Goal: Transaction & Acquisition: Purchase product/service

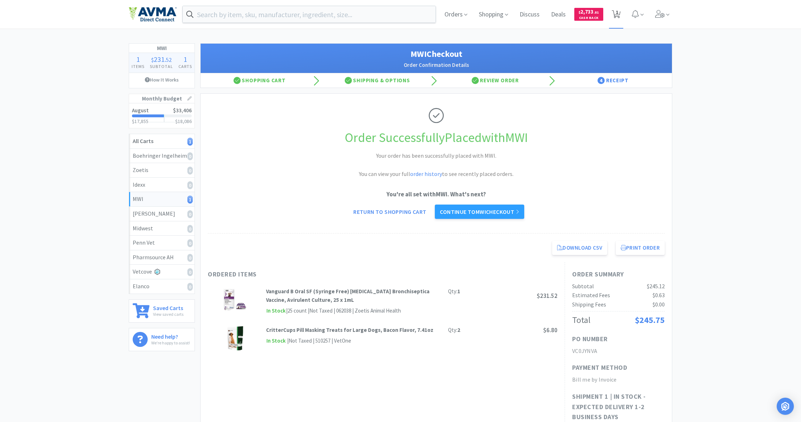
click at [618, 15] on span "1" at bounding box center [617, 12] width 3 height 29
select select "1"
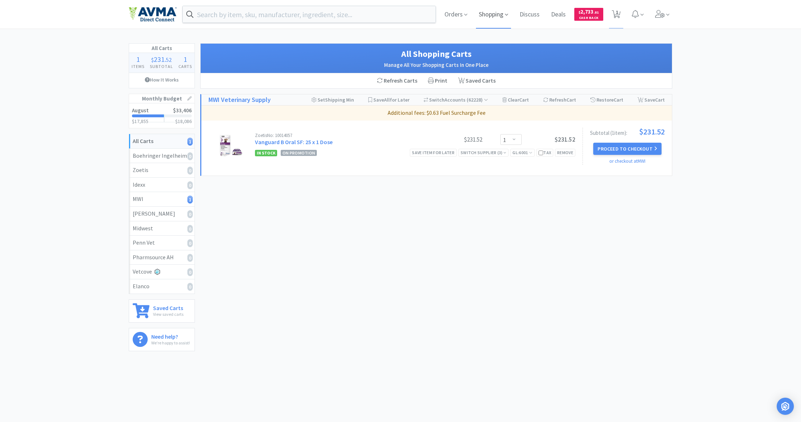
click at [495, 14] on span "Shopping" at bounding box center [493, 14] width 35 height 29
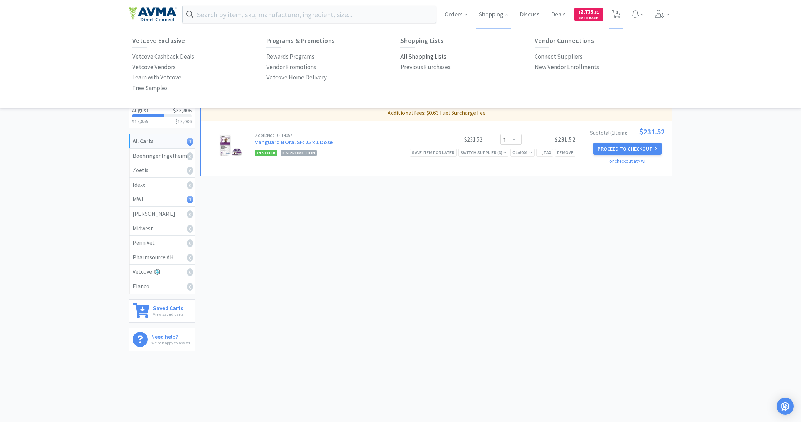
click at [420, 56] on p "All Shopping Lists" at bounding box center [423, 57] width 46 height 10
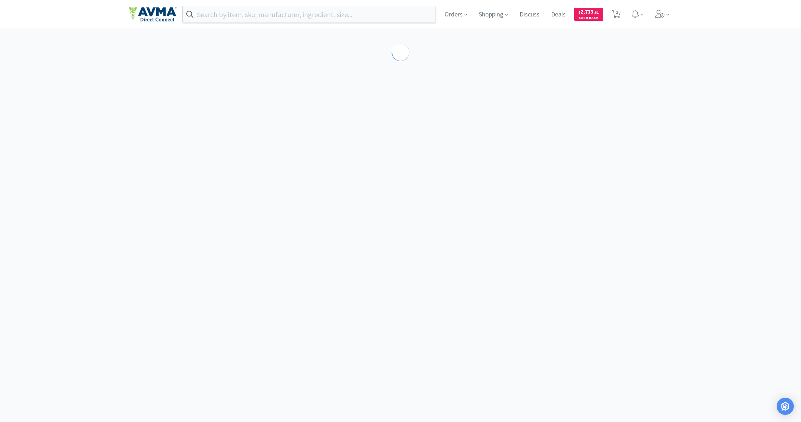
select select "1"
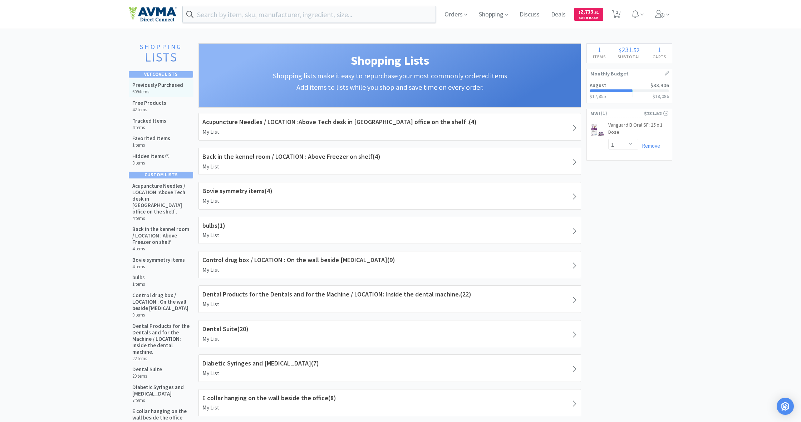
click at [159, 86] on h5 "Previously Purchased" at bounding box center [157, 85] width 51 height 6
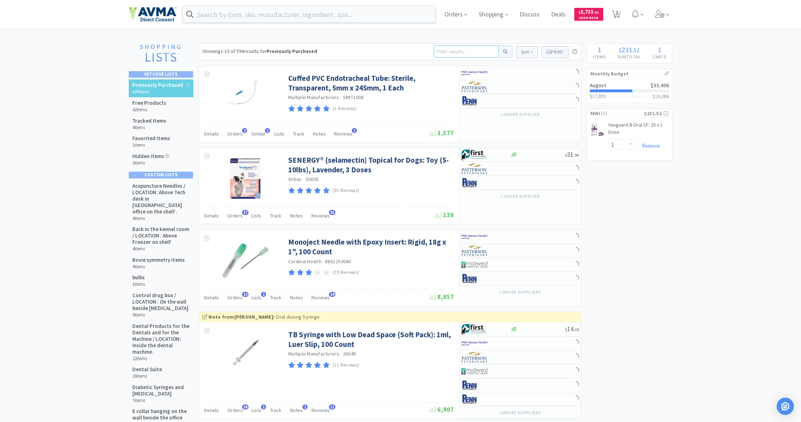
click at [443, 51] on input at bounding box center [466, 51] width 65 height 12
type input "soda l"
click at [504, 51] on button at bounding box center [505, 51] width 14 height 12
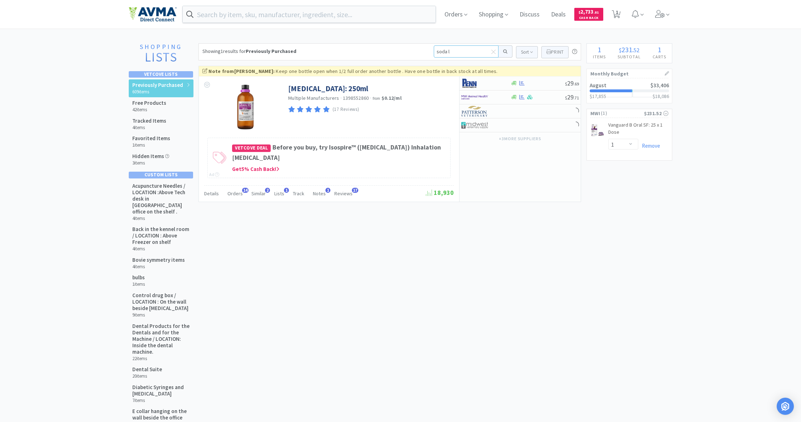
click at [451, 53] on input "soda l" at bounding box center [466, 51] width 65 height 12
type input "soda lyme"
click at [504, 51] on button at bounding box center [505, 51] width 14 height 12
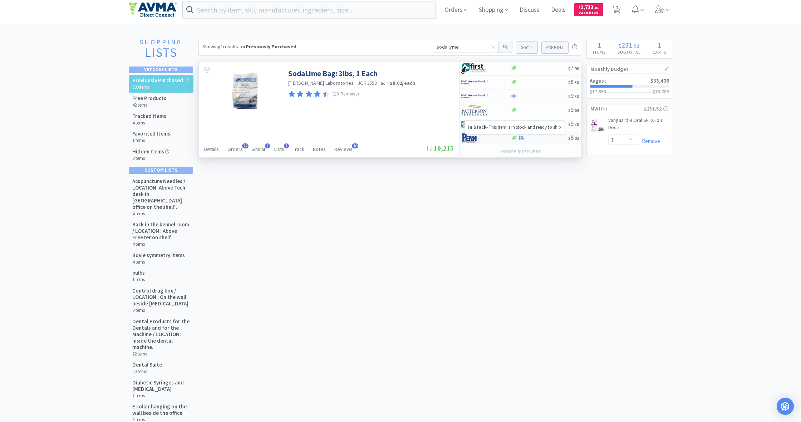
scroll to position [5, 0]
click at [515, 138] on body "Orders Shopping Discuss Discuss Deals Deals $ 2,733 . 81 Cash Back 1 1 Shopping…" at bounding box center [400, 208] width 801 height 422
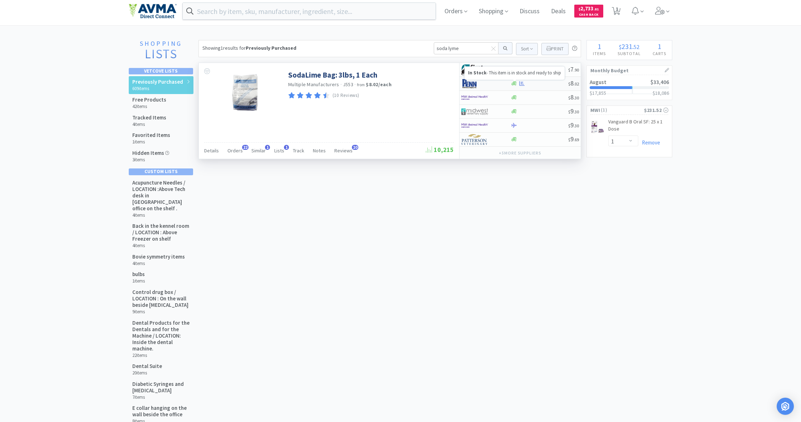
scroll to position [1, 0]
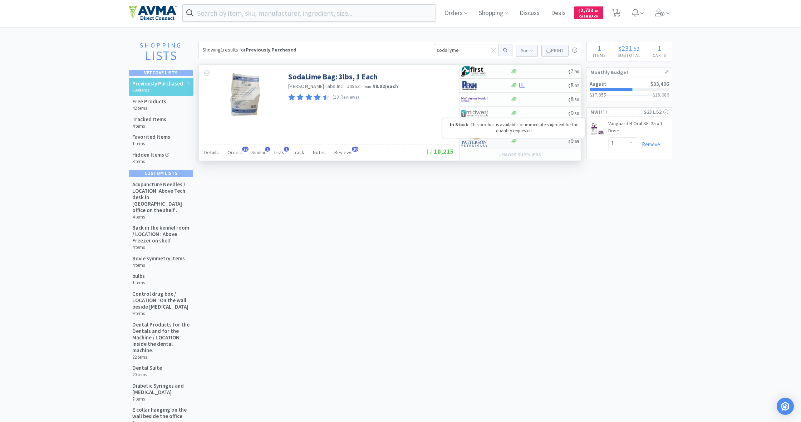
click at [513, 141] on icon at bounding box center [513, 141] width 5 height 4
select select "8"
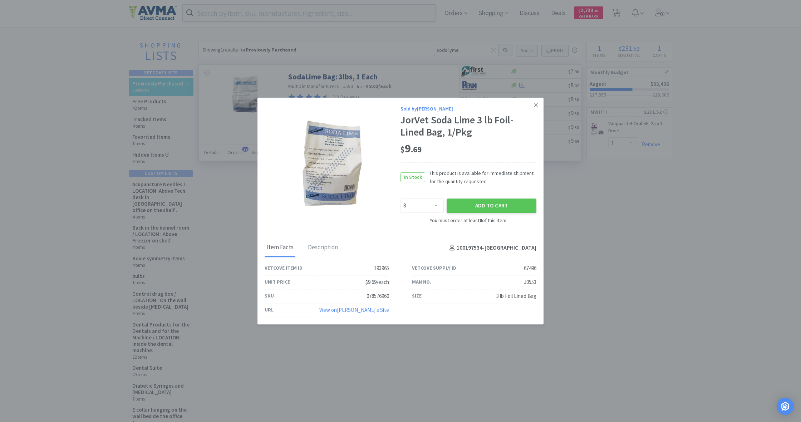
click at [535, 107] on icon at bounding box center [536, 105] width 4 height 6
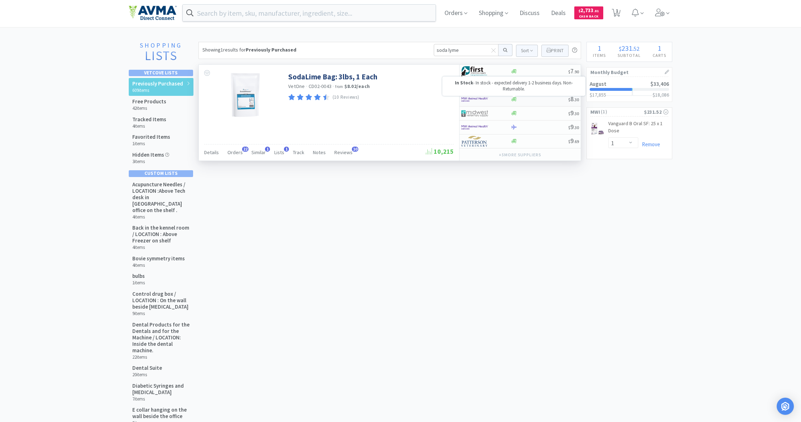
click at [510, 103] on div "$ 8 . 30" at bounding box center [519, 100] width 121 height 14
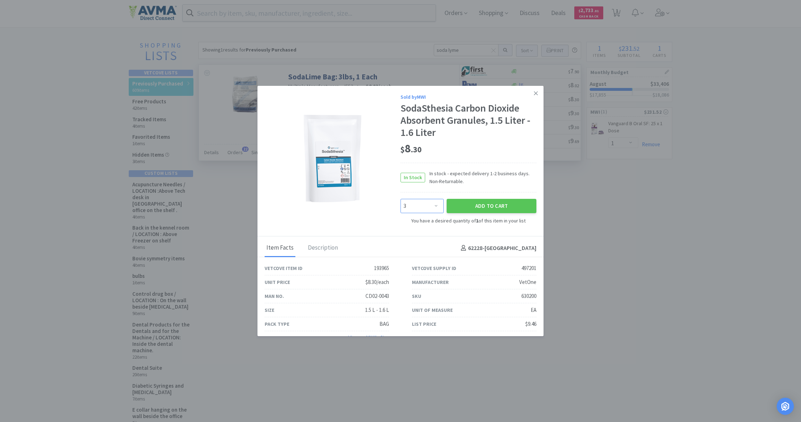
select select "2"
click at [484, 202] on button "Add to Cart" at bounding box center [492, 206] width 90 height 14
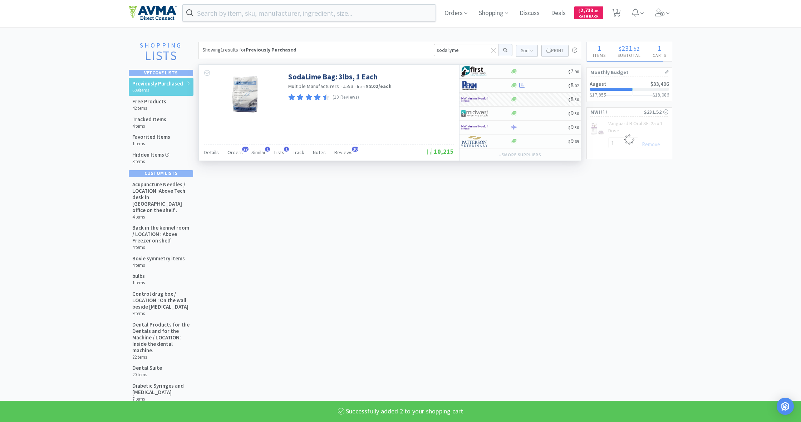
select select "1"
select select "2"
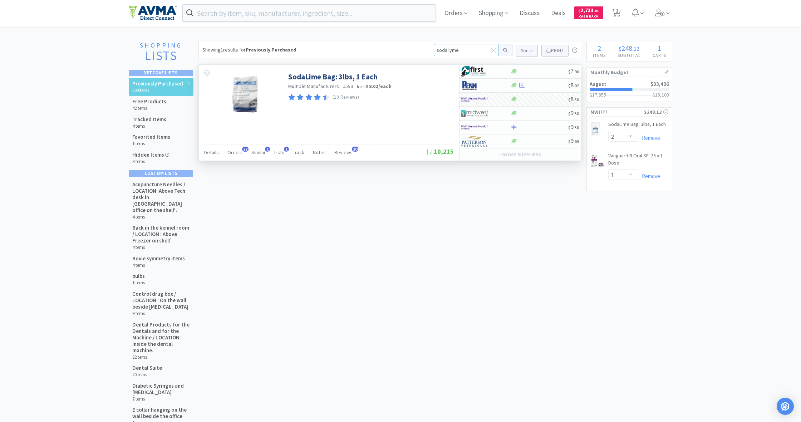
drag, startPoint x: 436, startPoint y: 50, endPoint x: 463, endPoint y: 56, distance: 27.5
click at [463, 56] on div "soda lyme Sort Print Previously Purchased - 1 Items SodaLime Bag: 3lbs, 1 Each …" at bounding box center [505, 50] width 143 height 13
type input "masks"
click at [504, 50] on button at bounding box center [505, 50] width 14 height 12
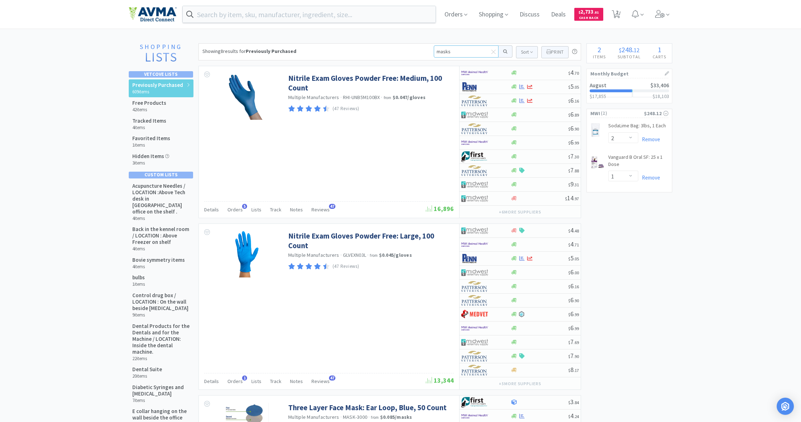
click at [453, 52] on input "masks" at bounding box center [466, 51] width 65 height 12
type input "masks ear loop"
click at [504, 51] on button at bounding box center [505, 51] width 14 height 12
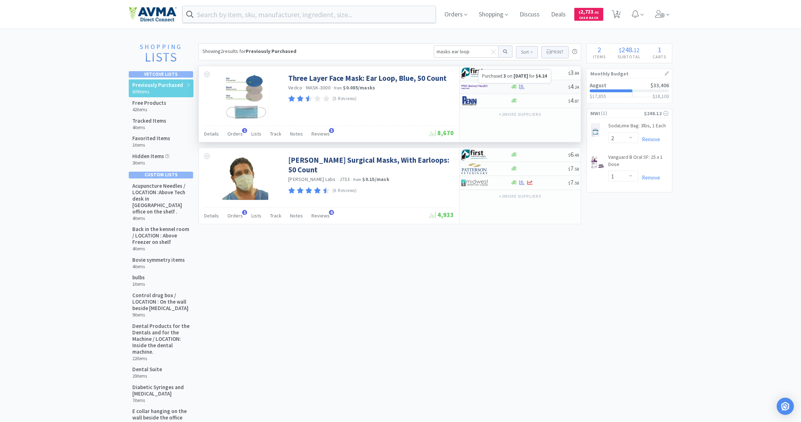
click at [524, 87] on icon at bounding box center [521, 86] width 5 height 5
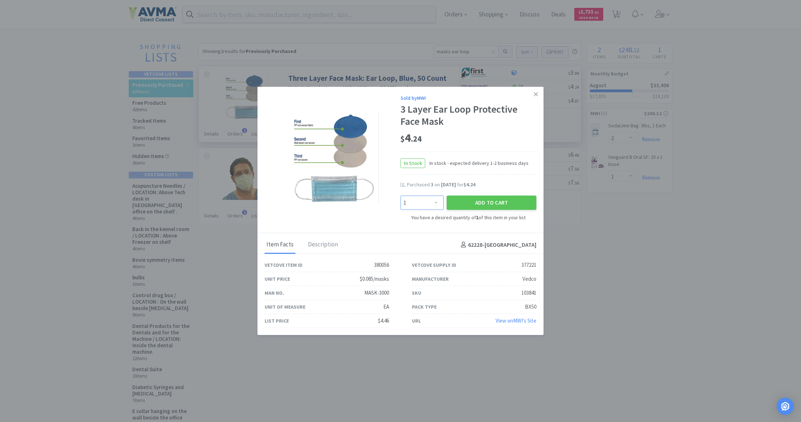
select select "3"
click at [489, 204] on button "Add to Cart" at bounding box center [492, 203] width 90 height 14
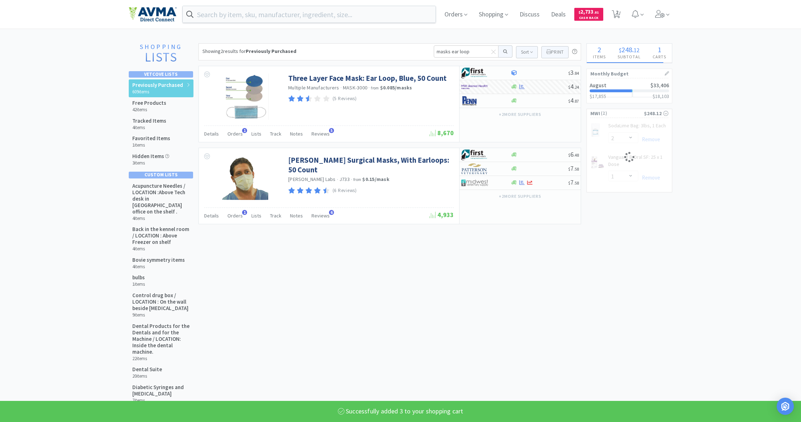
select select "3"
select select "1"
drag, startPoint x: 470, startPoint y: 53, endPoint x: 406, endPoint y: 51, distance: 64.0
click at [406, 51] on div "Showing 2 results for Previously Purchased masks ear loop Sort Print Previously…" at bounding box center [389, 51] width 383 height 17
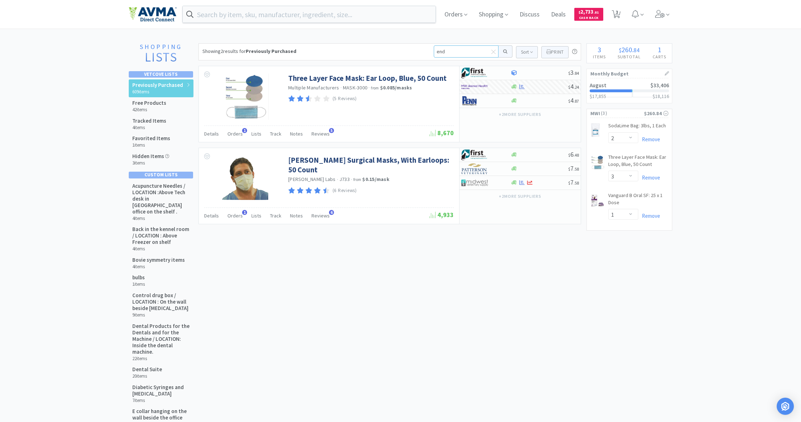
type input "endo"
click at [504, 51] on button at bounding box center [505, 51] width 14 height 12
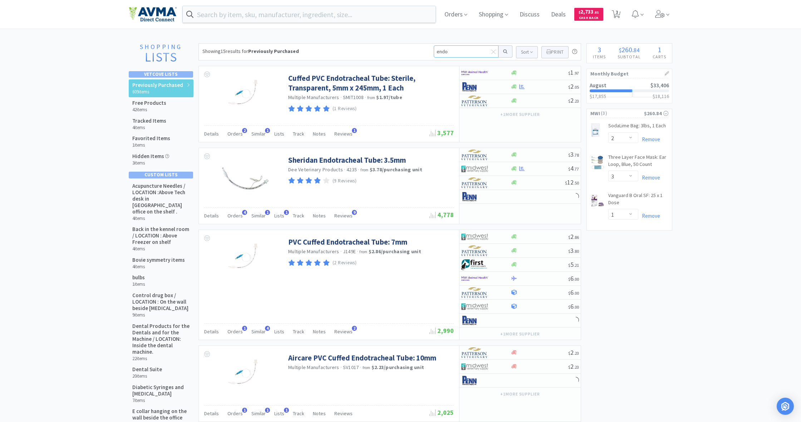
click at [451, 53] on input "endo" at bounding box center [466, 51] width 65 height 12
type input "endo 4.0"
click at [504, 51] on button at bounding box center [505, 51] width 14 height 12
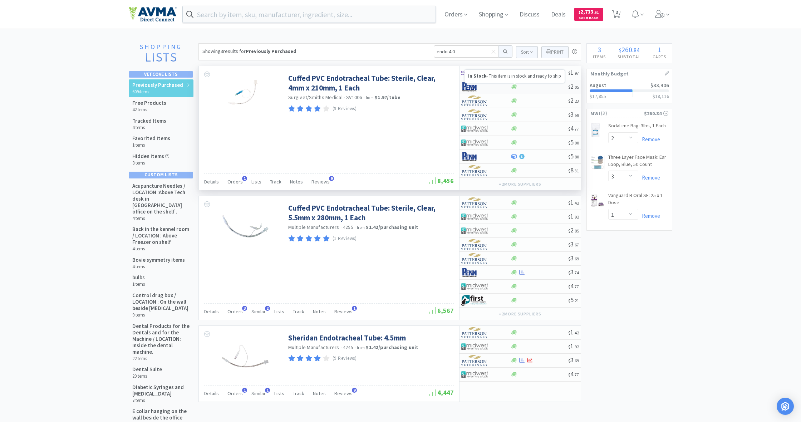
click at [513, 87] on icon at bounding box center [513, 87] width 5 height 4
select select "1"
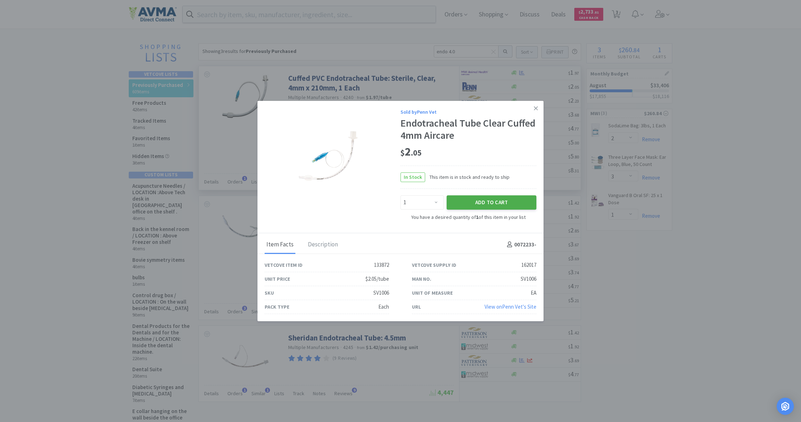
click at [493, 198] on button "Add to Cart" at bounding box center [492, 202] width 90 height 14
select select "1"
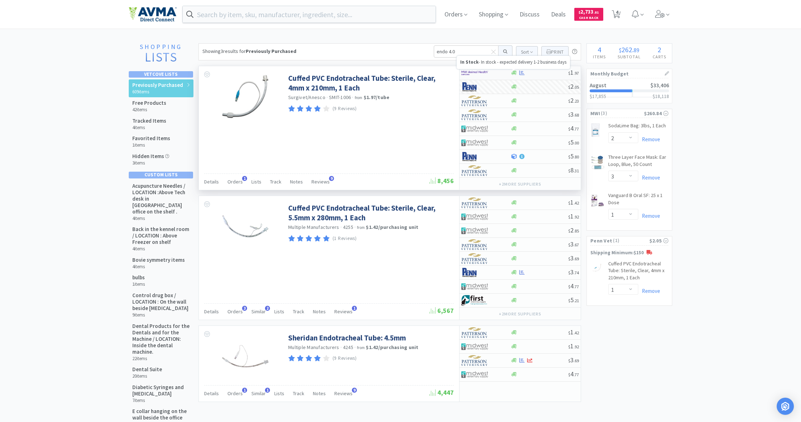
click at [512, 72] on icon at bounding box center [513, 73] width 5 height 4
select select "1"
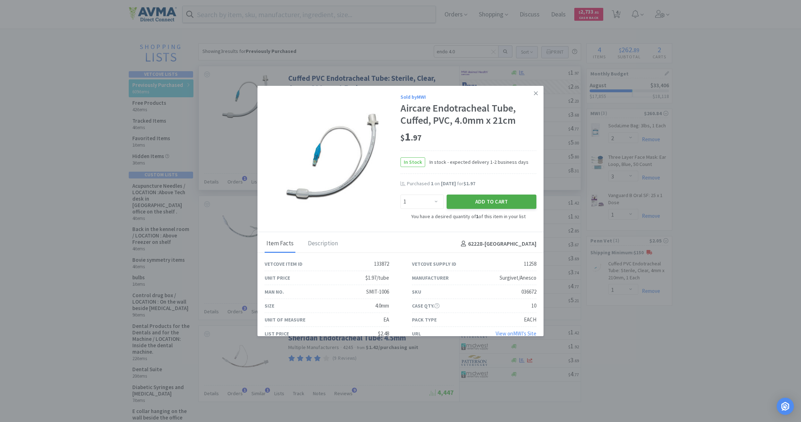
click at [498, 202] on button "Add to Cart" at bounding box center [492, 202] width 90 height 14
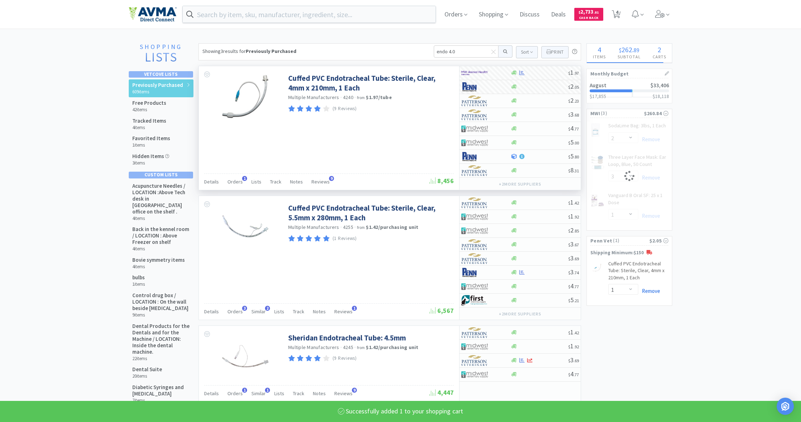
click at [654, 289] on link "Remove" at bounding box center [649, 290] width 22 height 7
select select "1"
select select "2"
select select "3"
select select "1"
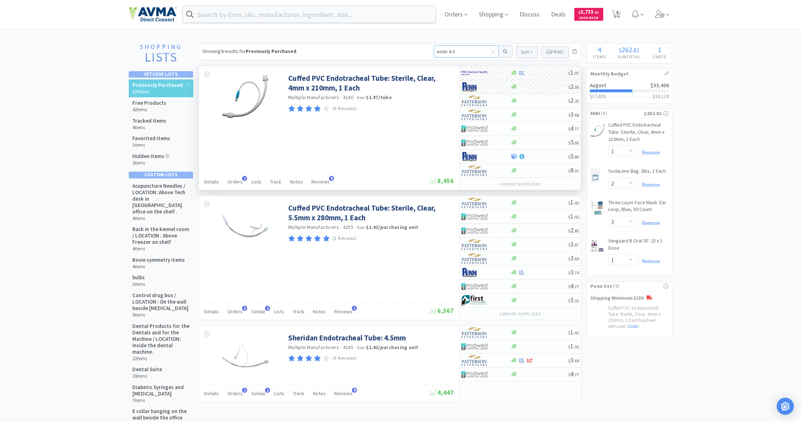
drag, startPoint x: 456, startPoint y: 53, endPoint x: 413, endPoint y: 53, distance: 43.3
click at [413, 53] on div "Showing 3 results for Previously Purchased endo 4.0 Sort Print Previously Purch…" at bounding box center [389, 51] width 383 height 17
type input "endo 10mm"
click at [504, 51] on button at bounding box center [505, 51] width 14 height 12
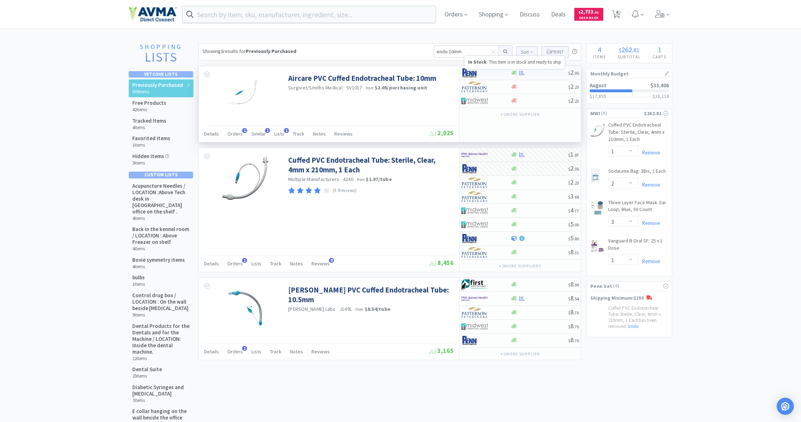
click at [513, 73] on icon at bounding box center [513, 73] width 5 height 4
select select "1"
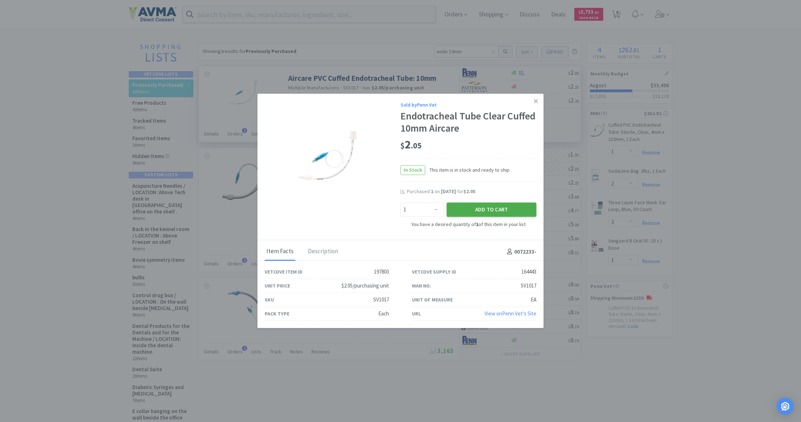
click at [486, 212] on button "Add to Cart" at bounding box center [492, 209] width 90 height 14
select select "1"
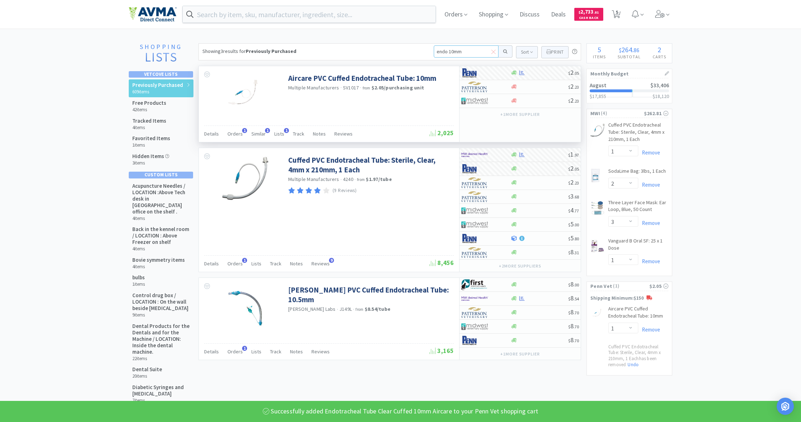
drag, startPoint x: 448, startPoint y: 50, endPoint x: 491, endPoint y: 53, distance: 42.6
click at [491, 53] on div "endo 10mm" at bounding box center [466, 51] width 65 height 12
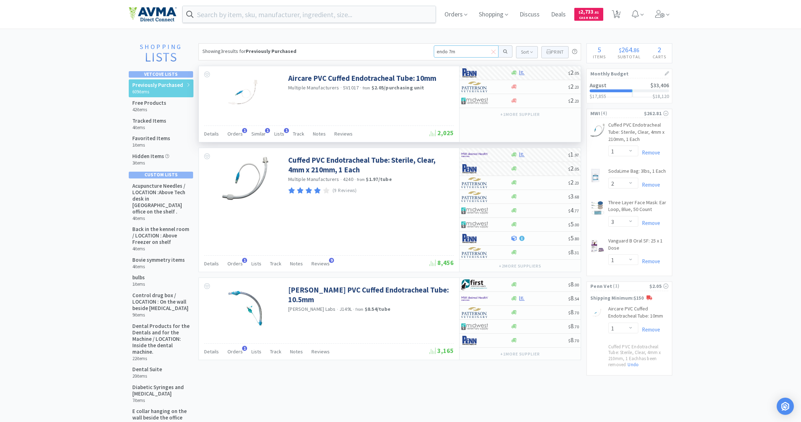
type input "endo 7mm"
click at [504, 51] on button at bounding box center [505, 51] width 14 height 12
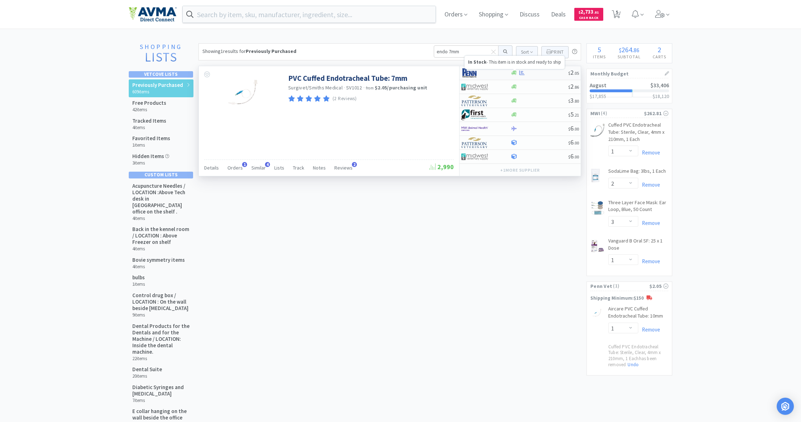
click at [515, 73] on icon at bounding box center [513, 73] width 5 height 4
select select "1"
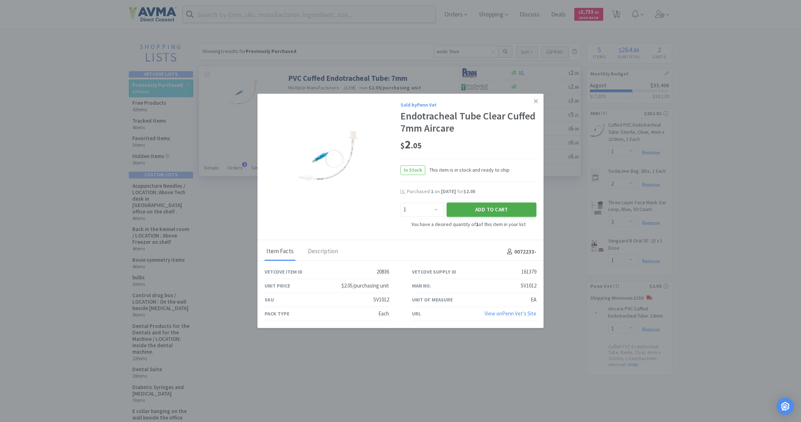
click at [491, 209] on button "Add to Cart" at bounding box center [492, 209] width 90 height 14
select select "1"
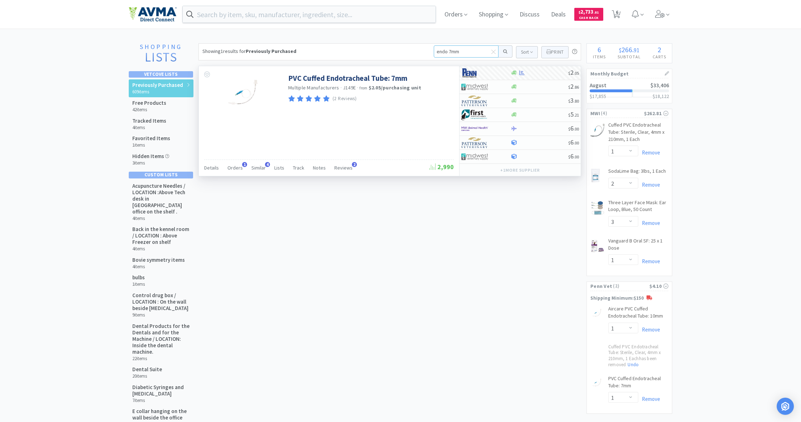
drag, startPoint x: 468, startPoint y: 50, endPoint x: 400, endPoint y: 48, distance: 68.0
click at [400, 48] on div "Showing 1 results for Previously Purchased endo 7mm Sort Print Previously Purch…" at bounding box center [389, 51] width 383 height 17
type input "ampiclill"
click at [504, 51] on button at bounding box center [505, 51] width 14 height 12
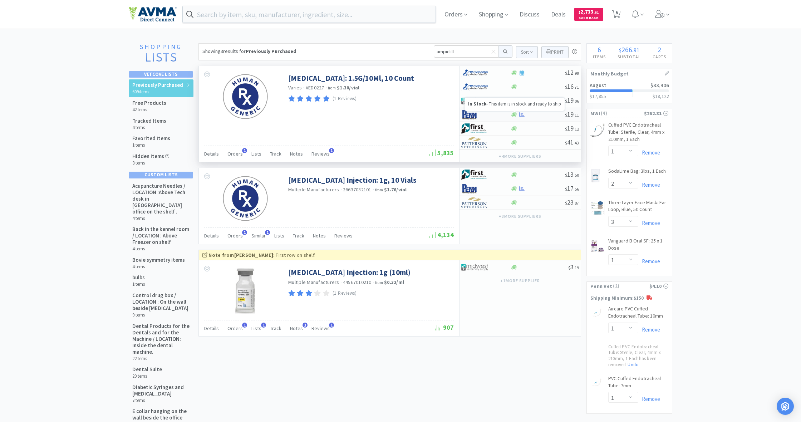
click at [515, 116] on icon at bounding box center [513, 115] width 5 height 4
select select "1"
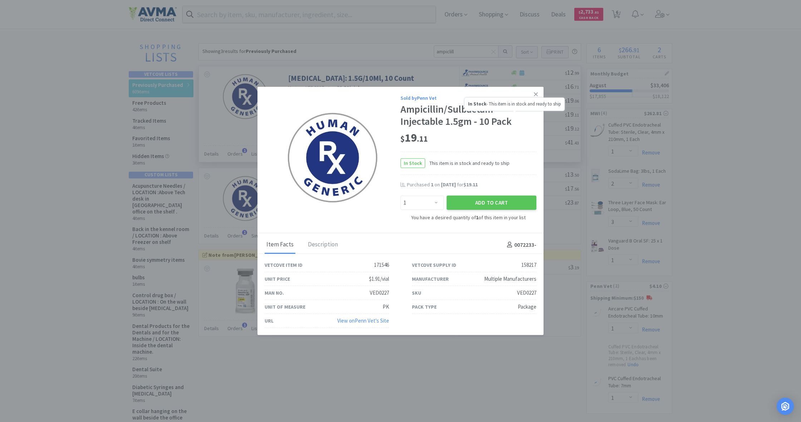
scroll to position [1, 0]
click at [490, 202] on button "Add to Cart" at bounding box center [492, 203] width 90 height 14
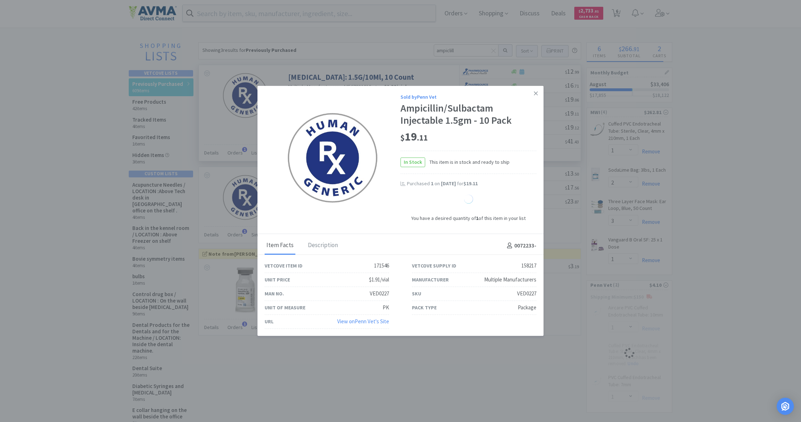
select select "1"
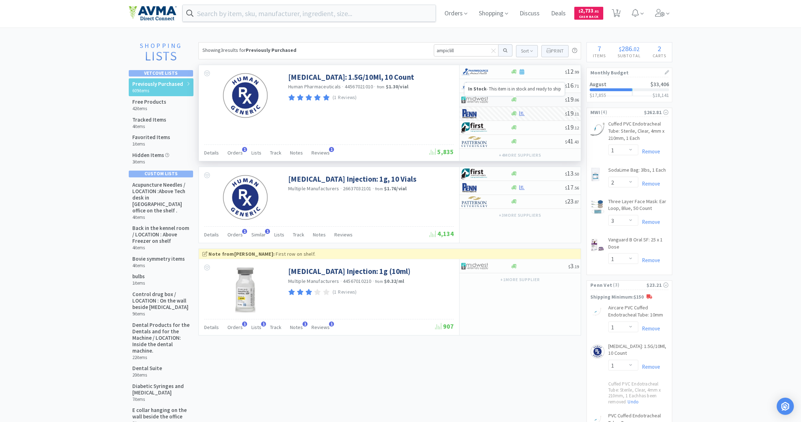
click at [513, 101] on icon at bounding box center [513, 100] width 5 height 4
select select "1"
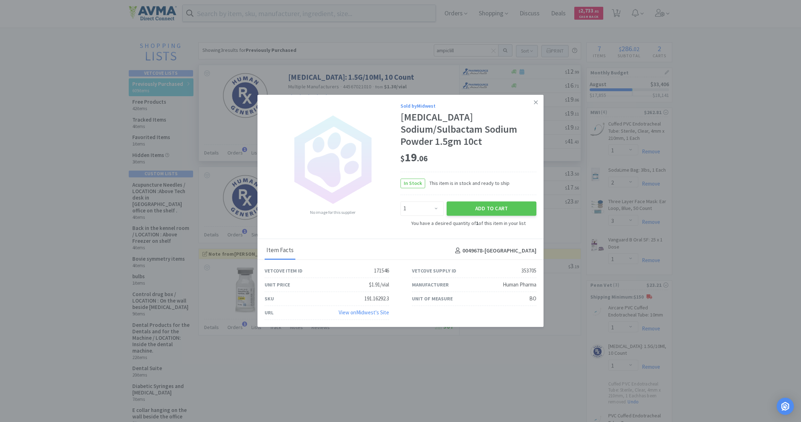
click at [536, 105] on icon at bounding box center [536, 102] width 4 height 6
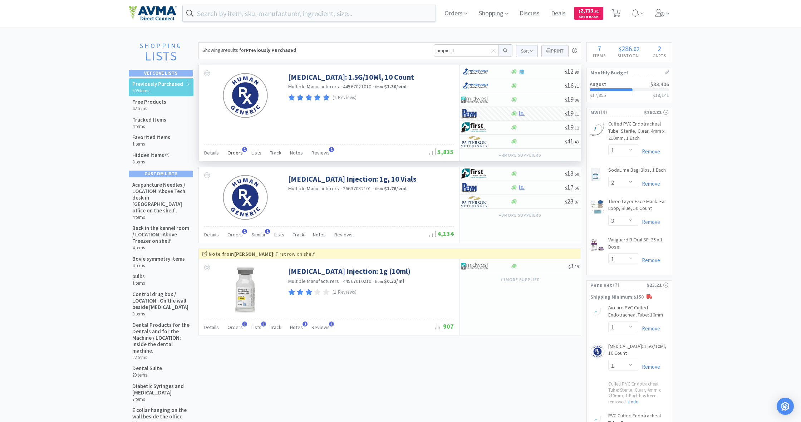
click at [233, 152] on span "Orders" at bounding box center [234, 152] width 15 height 6
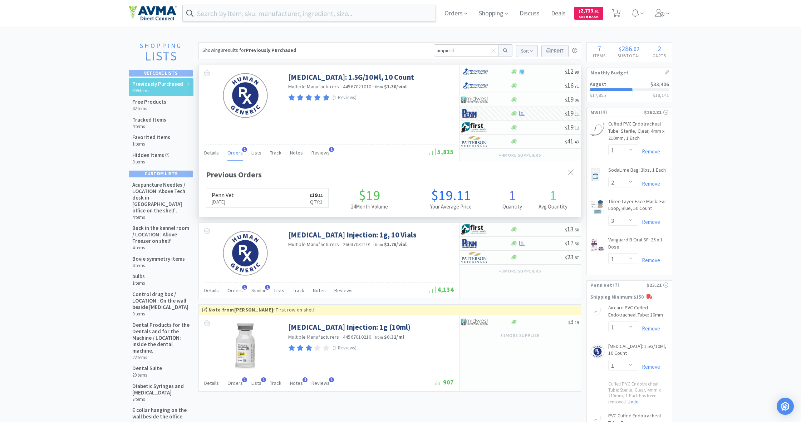
scroll to position [186, 382]
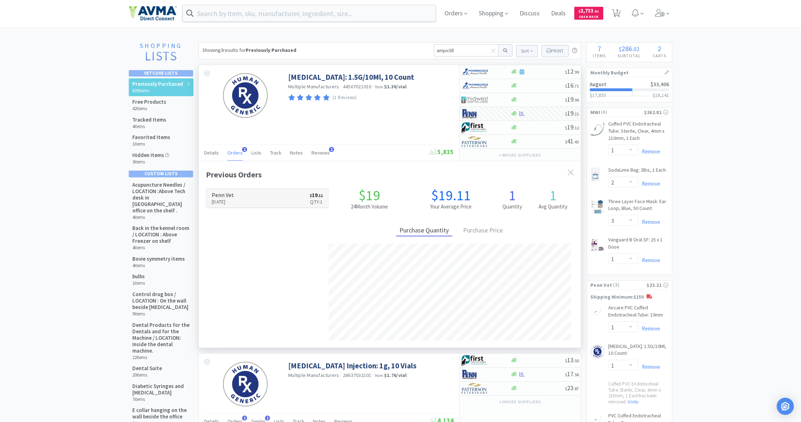
click at [271, 197] on link "Penn Vet [DATE] $ 19 . 11 Qty: 1" at bounding box center [267, 198] width 122 height 20
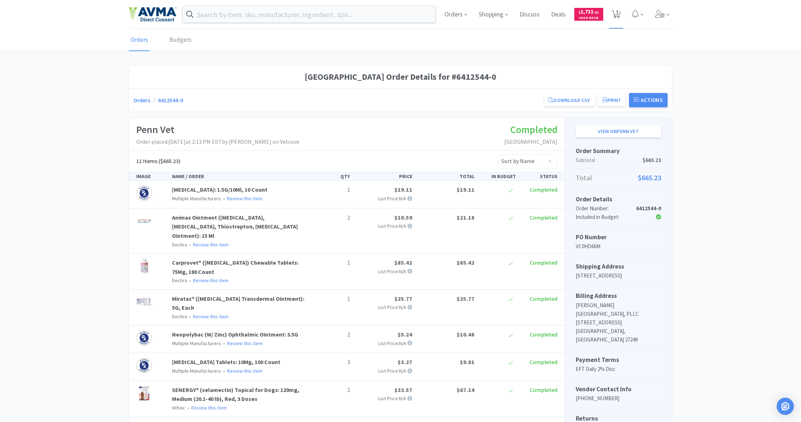
click at [614, 16] on icon at bounding box center [616, 14] width 9 height 8
select select "1"
select select "2"
select select "3"
select select "1"
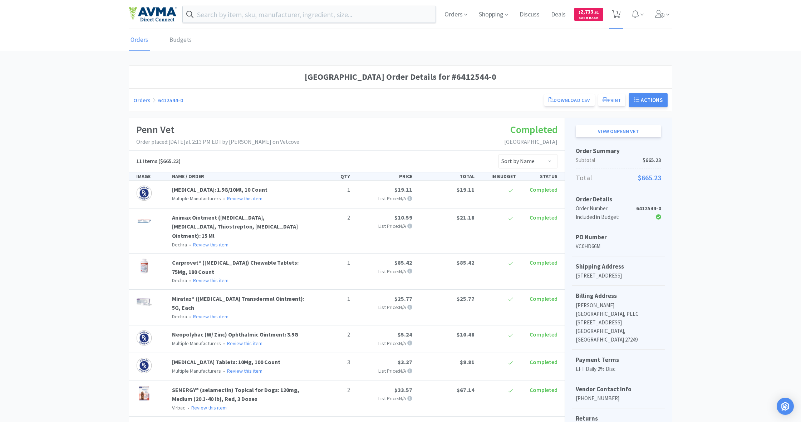
select select "1"
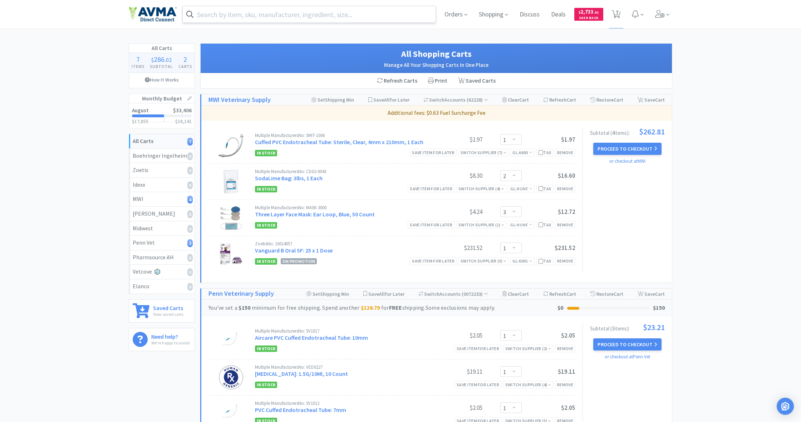
click at [216, 14] on input "text" at bounding box center [309, 14] width 253 height 16
click at [495, 15] on span "Shopping" at bounding box center [493, 14] width 35 height 29
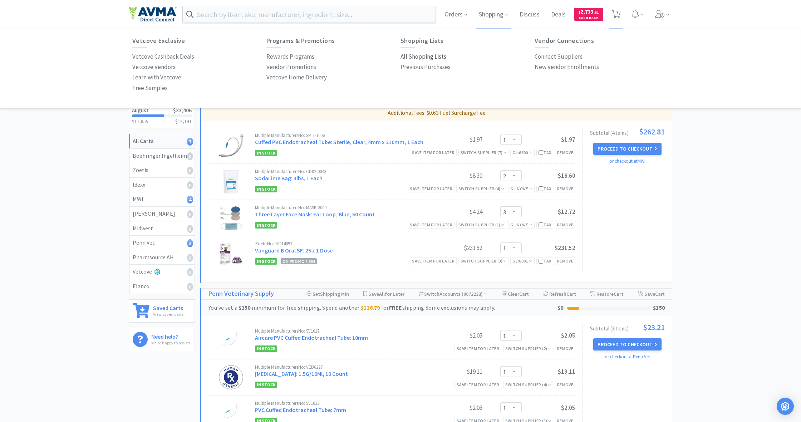
click at [420, 53] on p "All Shopping Lists" at bounding box center [423, 57] width 46 height 10
select select "1"
select select "2"
select select "3"
select select "1"
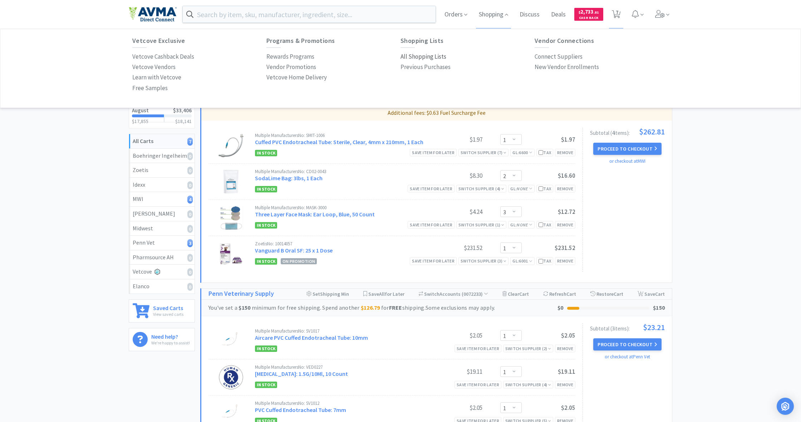
select select "1"
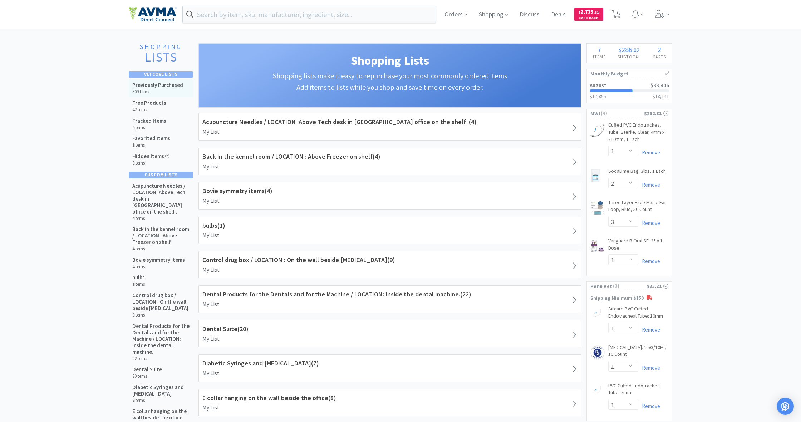
click at [161, 86] on h5 "Previously Purchased" at bounding box center [157, 85] width 51 height 6
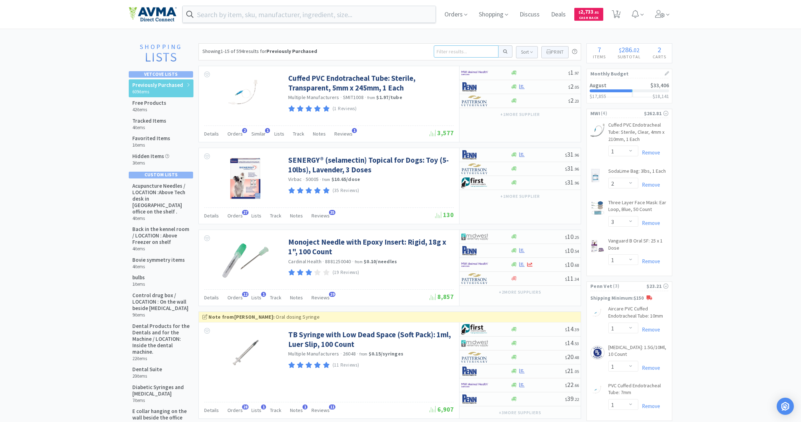
click at [439, 49] on input at bounding box center [466, 51] width 65 height 12
type input "ketohex"
click at [504, 51] on button at bounding box center [505, 51] width 14 height 12
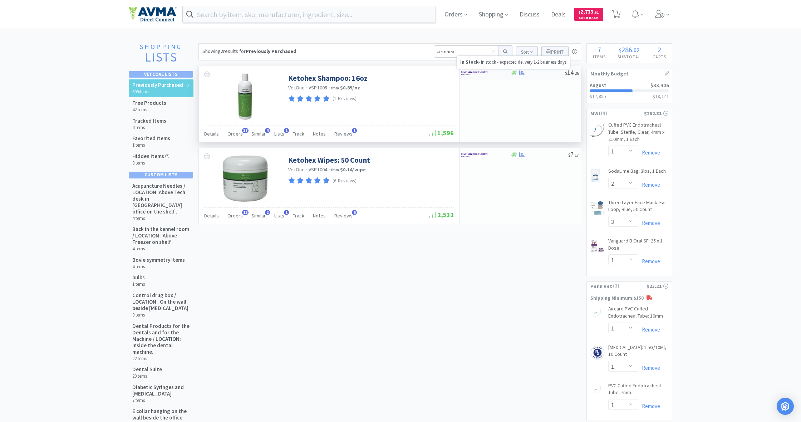
click at [513, 74] on icon at bounding box center [513, 73] width 5 height 4
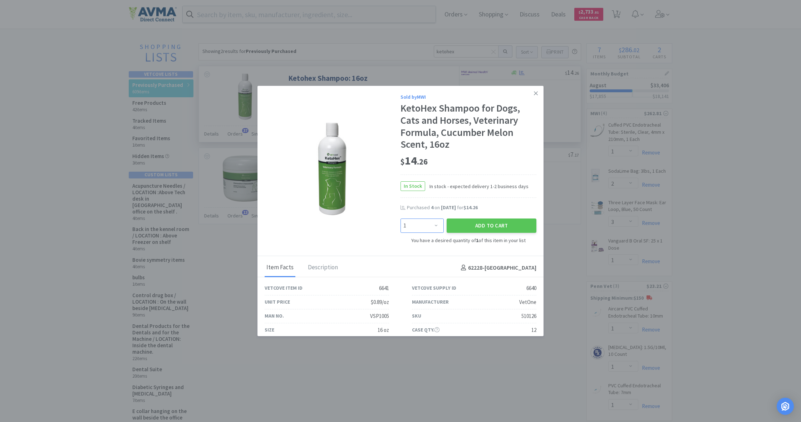
select select "4"
click at [483, 227] on button "Add to Cart" at bounding box center [492, 225] width 90 height 14
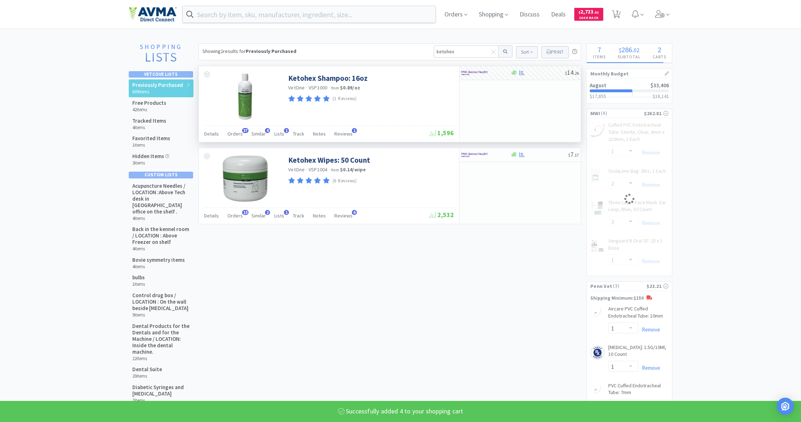
select select "4"
select select "2"
select select "3"
select select "1"
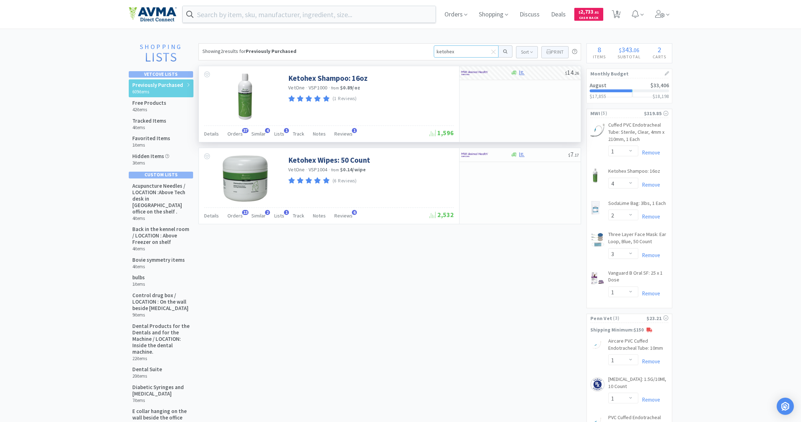
drag, startPoint x: 453, startPoint y: 50, endPoint x: 406, endPoint y: 47, distance: 46.9
click at [406, 47] on div "Showing 2 results for Previously Purchased ketohex Sort Print Previously Purcha…" at bounding box center [389, 51] width 383 height 17
type input "[MEDICAL_DATA]"
click at [504, 51] on button at bounding box center [505, 51] width 14 height 12
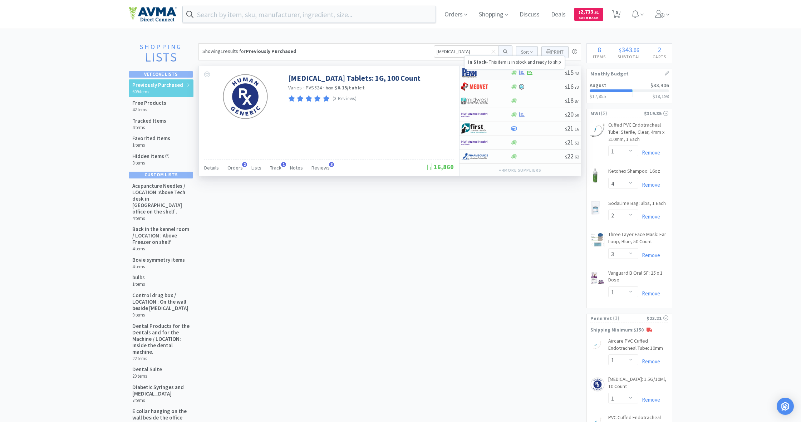
click at [515, 74] on icon at bounding box center [513, 73] width 5 height 4
select select "1"
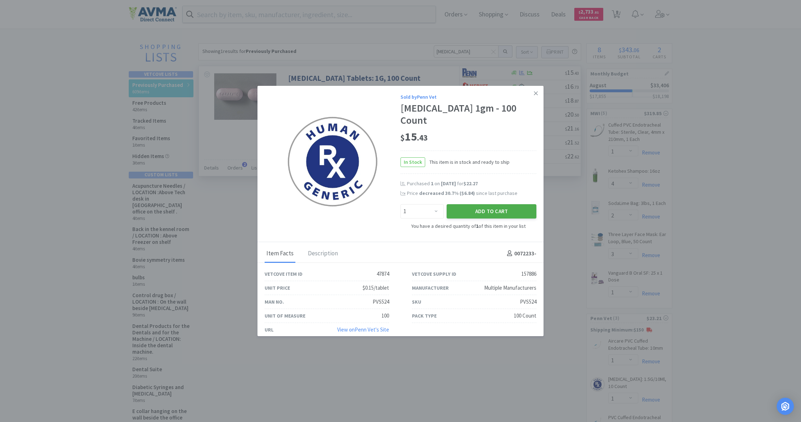
click at [500, 204] on button "Add to Cart" at bounding box center [492, 211] width 90 height 14
select select "1"
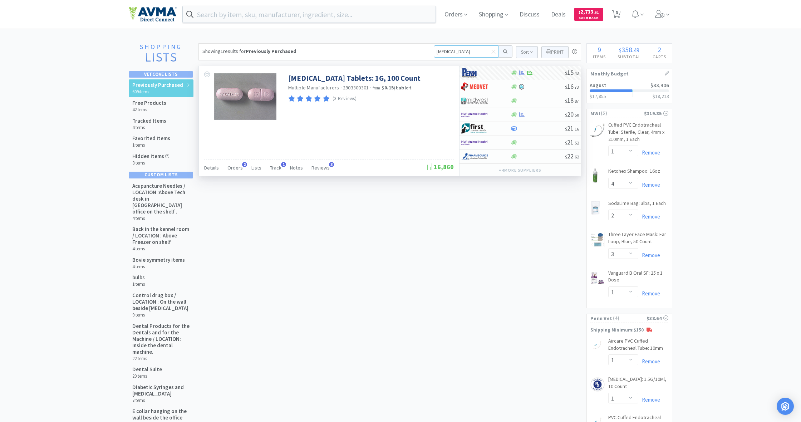
drag, startPoint x: 464, startPoint y: 52, endPoint x: 420, endPoint y: 50, distance: 43.7
click at [420, 50] on div "Showing 1 results for Previously Purchased [MEDICAL_DATA] Sort Print Previously…" at bounding box center [389, 51] width 383 height 17
type input "zymox"
click at [504, 51] on button at bounding box center [505, 51] width 14 height 12
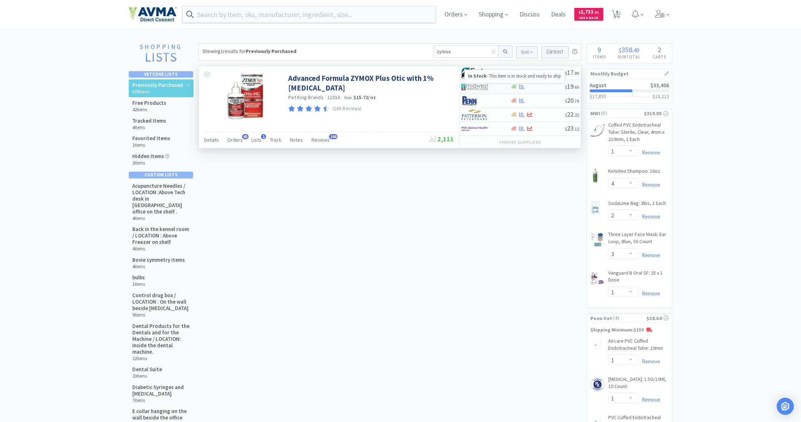
click at [514, 89] on icon at bounding box center [513, 86] width 5 height 5
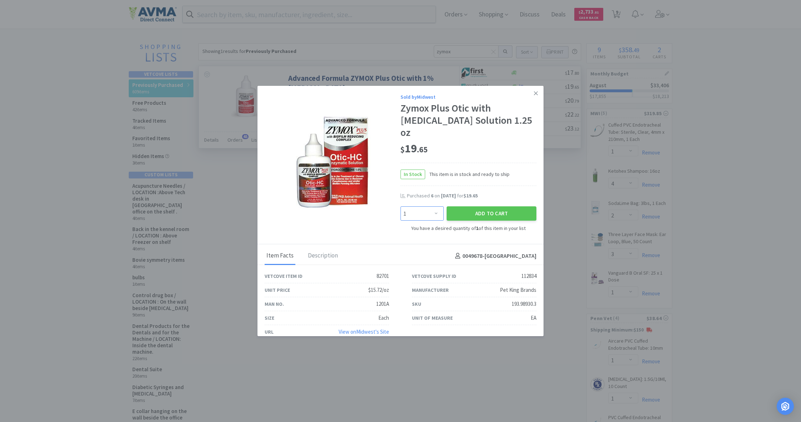
select select "6"
click at [481, 214] on button "Add to Cart" at bounding box center [492, 213] width 90 height 14
select select "6"
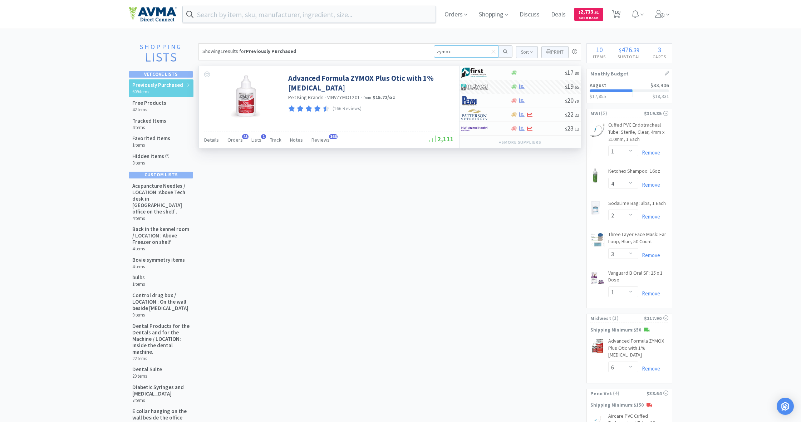
drag, startPoint x: 448, startPoint y: 49, endPoint x: 425, endPoint y: 49, distance: 23.6
click at [425, 49] on div "Showing 1 results for Previously Purchased zymox Sort Print Previously Purchase…" at bounding box center [389, 51] width 383 height 17
type input "pred"
click at [504, 51] on button at bounding box center [505, 51] width 14 height 12
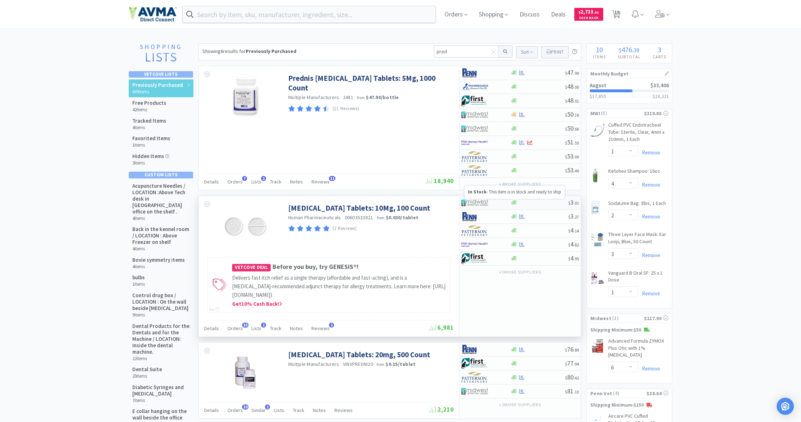
click at [515, 202] on icon at bounding box center [513, 202] width 5 height 5
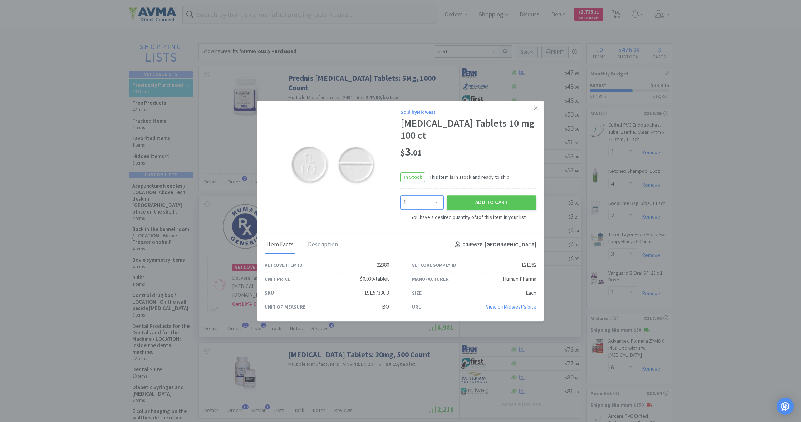
select select "2"
click at [480, 201] on button "Add to Cart" at bounding box center [492, 202] width 90 height 14
select select "2"
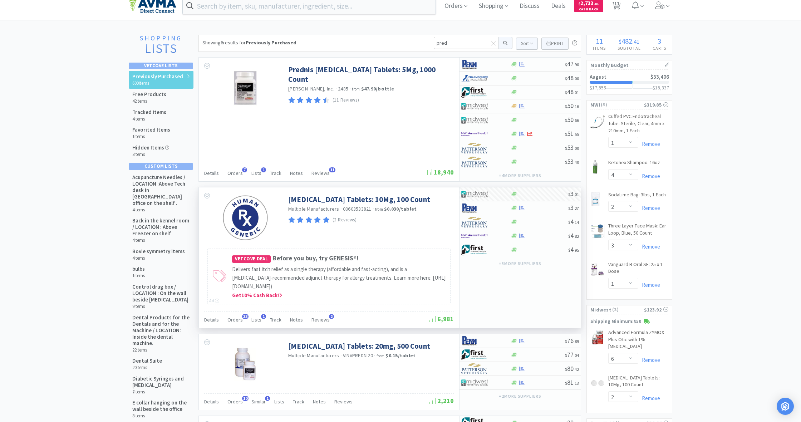
scroll to position [8, 0]
drag, startPoint x: 451, startPoint y: 41, endPoint x: 425, endPoint y: 44, distance: 25.9
click at [425, 43] on div "Showing 6 results for Previously Purchased pred Sort Print Previously Purchased…" at bounding box center [389, 43] width 383 height 17
type input "enroflo"
click at [504, 43] on button at bounding box center [505, 43] width 14 height 12
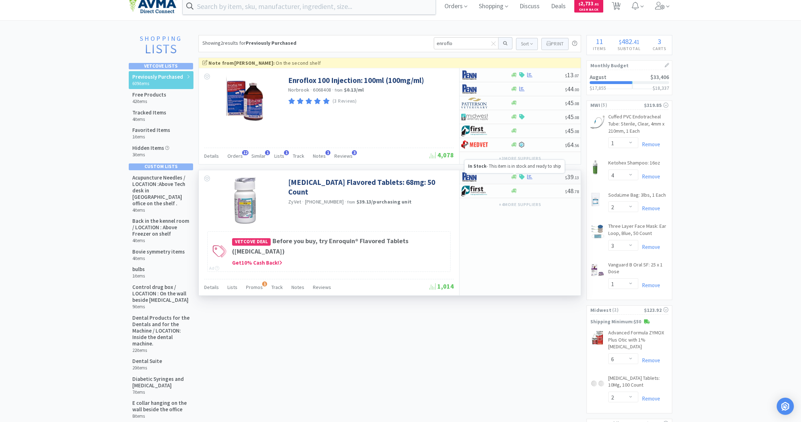
click at [514, 179] on icon at bounding box center [513, 176] width 5 height 5
select select "1"
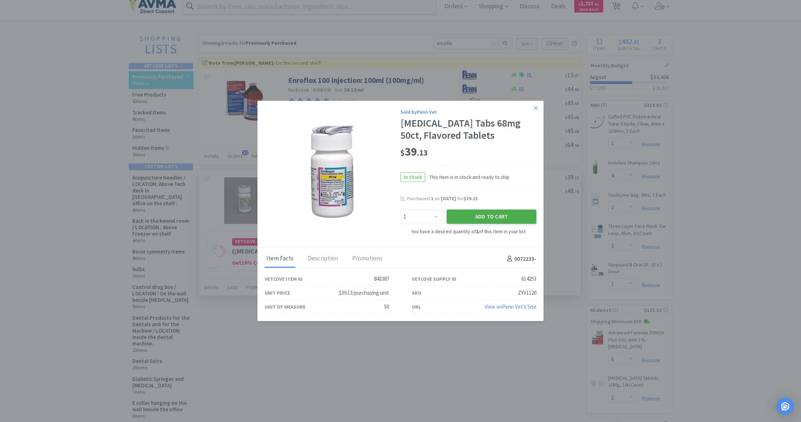
click at [498, 218] on button "Add to Cart" at bounding box center [492, 217] width 90 height 14
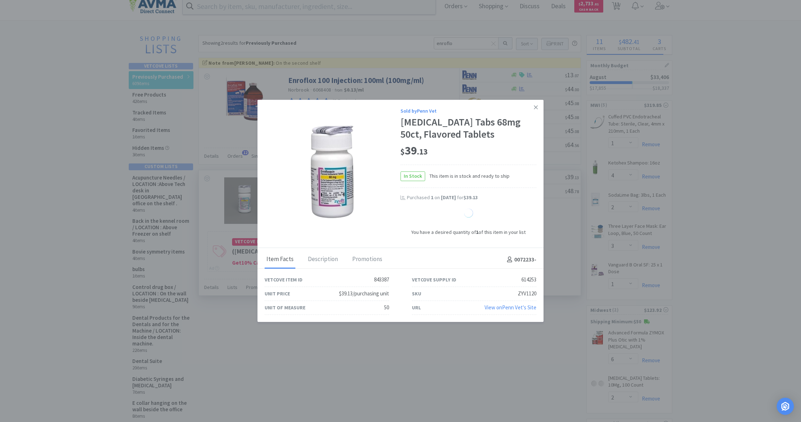
select select "1"
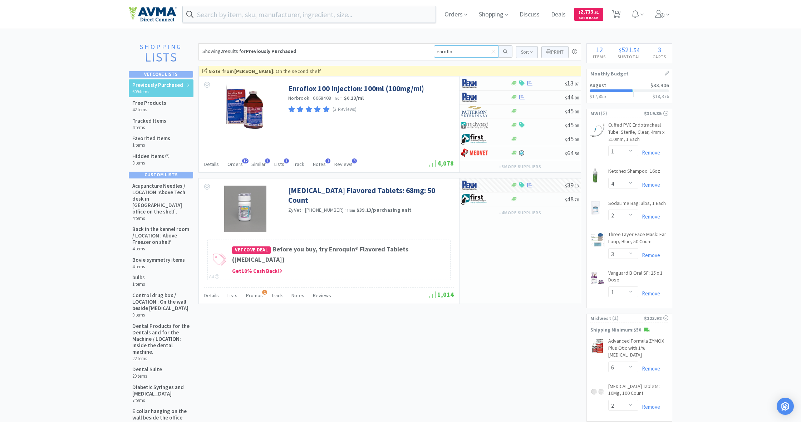
drag, startPoint x: 457, startPoint y: 52, endPoint x: 418, endPoint y: 48, distance: 38.4
click at [418, 48] on div "Showing 2 results for Previously Purchased enroflo Sort Print Previously Purcha…" at bounding box center [389, 51] width 383 height 17
type input "movo"
click at [504, 51] on button at bounding box center [505, 51] width 14 height 12
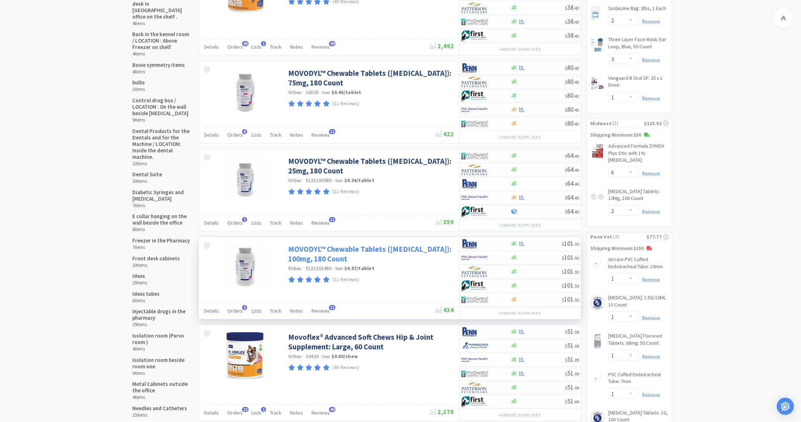
scroll to position [196, 0]
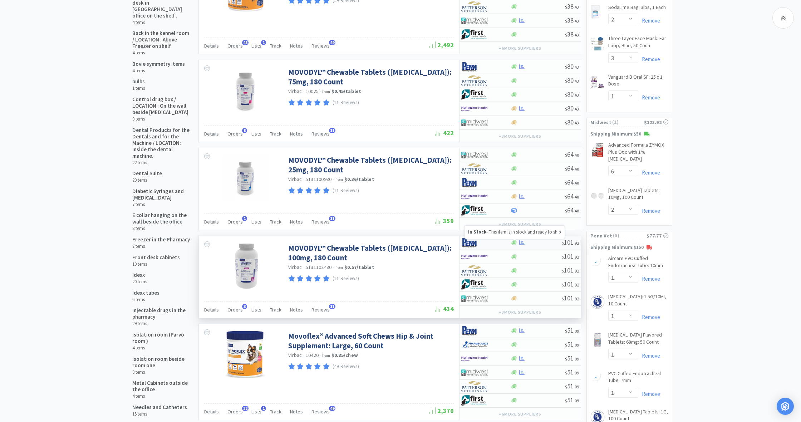
click at [513, 243] on icon at bounding box center [513, 243] width 5 height 4
select select "1"
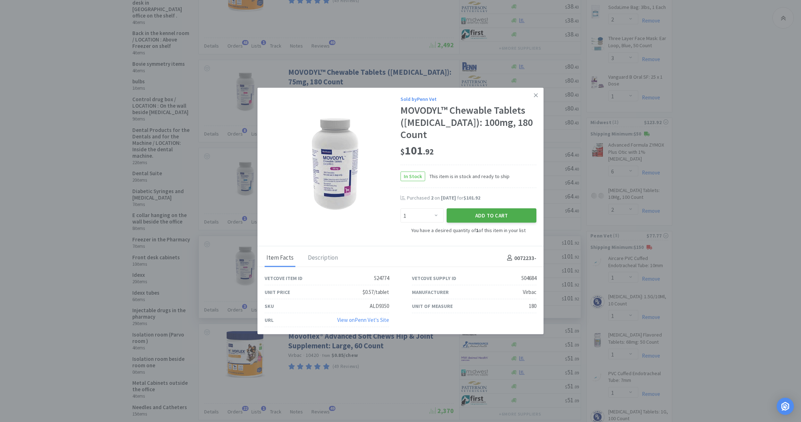
click at [494, 213] on button "Add to Cart" at bounding box center [492, 215] width 90 height 14
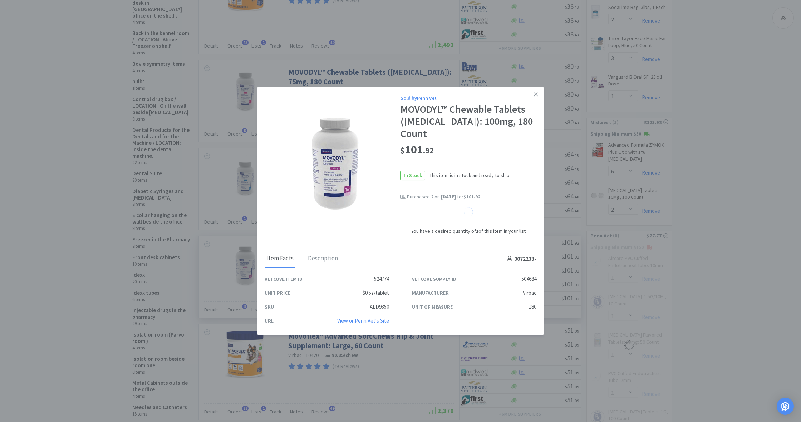
select select "1"
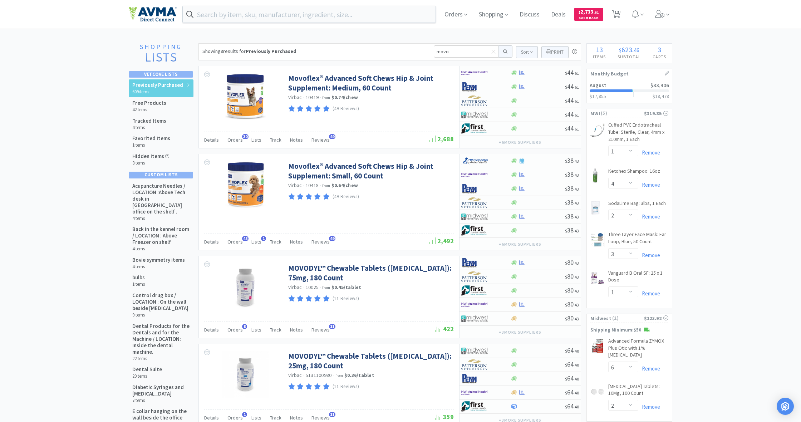
scroll to position [0, 0]
drag, startPoint x: 451, startPoint y: 52, endPoint x: 429, endPoint y: 51, distance: 21.5
click at [429, 51] on div "Showing 8 results for Previously Purchased movo Sort Print Previously Purchased…" at bounding box center [389, 51] width 383 height 17
type input "bord"
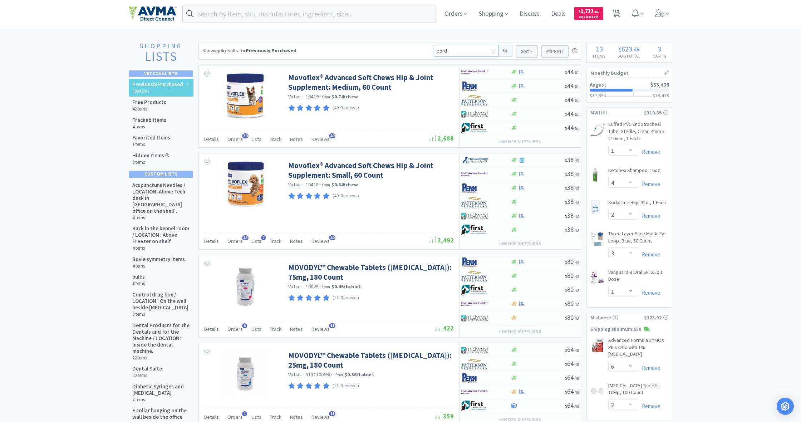
click at [504, 51] on button at bounding box center [505, 51] width 14 height 12
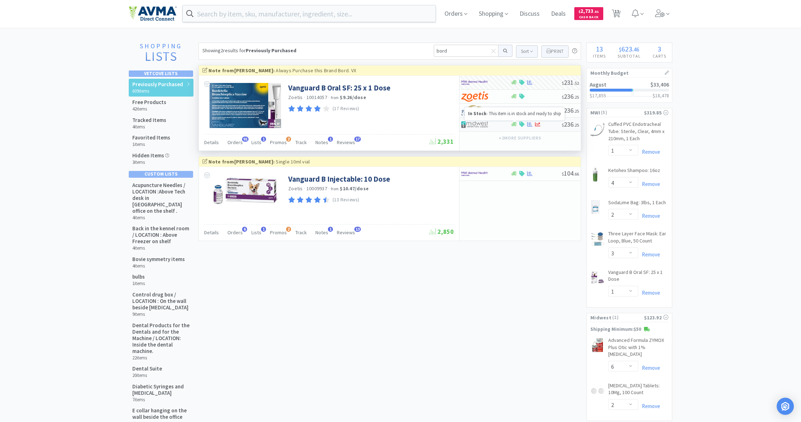
click at [515, 124] on icon at bounding box center [513, 124] width 5 height 4
select select "1"
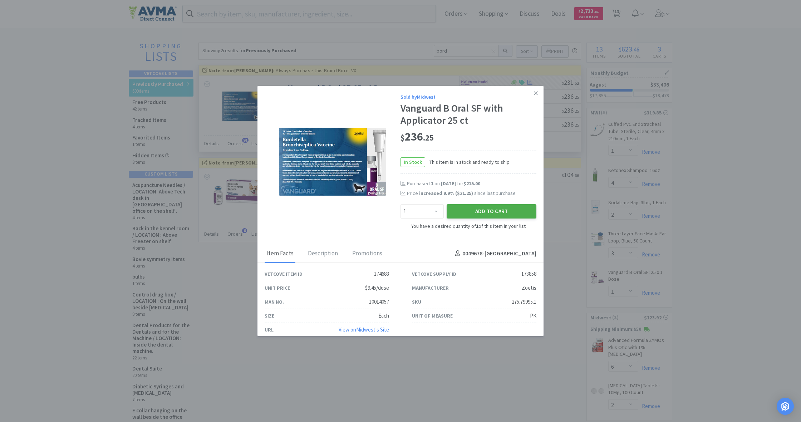
click at [496, 208] on button "Add to Cart" at bounding box center [492, 211] width 90 height 14
select select "1"
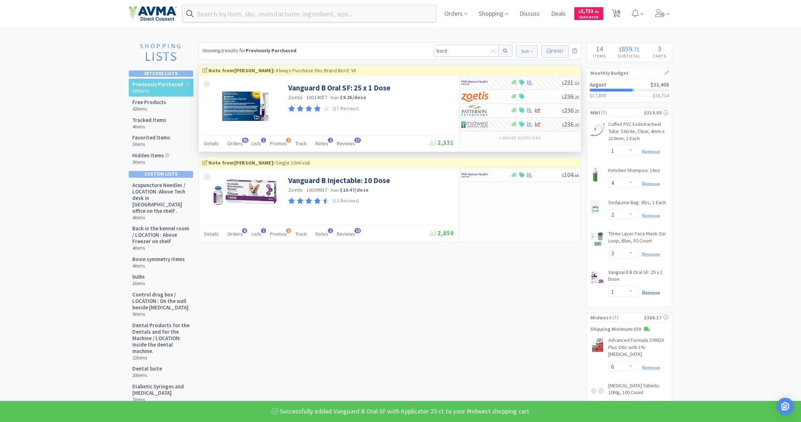
click at [649, 291] on link "Remove" at bounding box center [649, 292] width 22 height 7
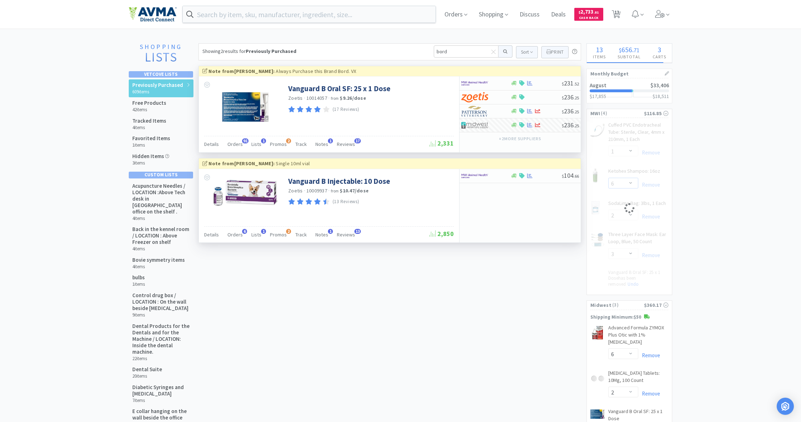
select select "4"
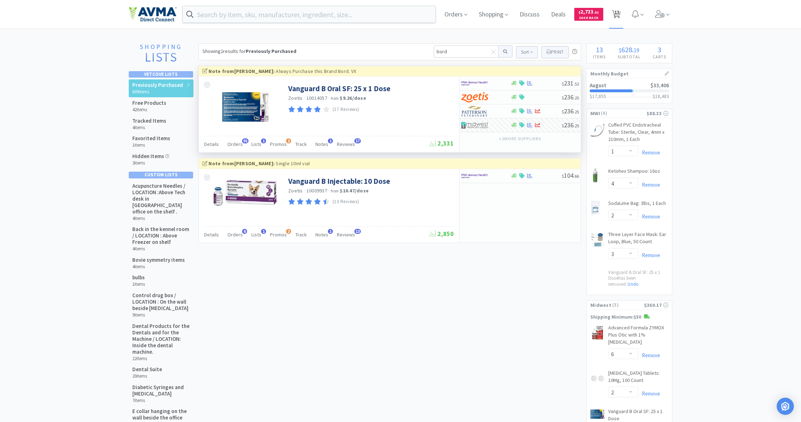
click at [617, 16] on span "13" at bounding box center [616, 12] width 5 height 29
select select "1"
select select "4"
select select "2"
select select "3"
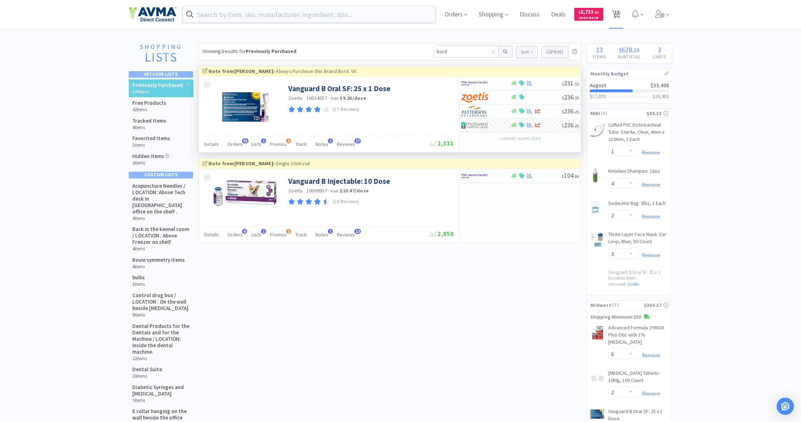
select select "6"
select select "2"
select select "1"
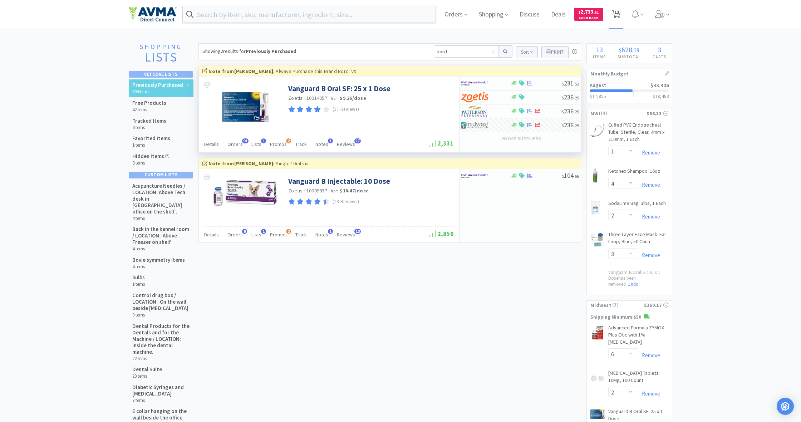
select select "1"
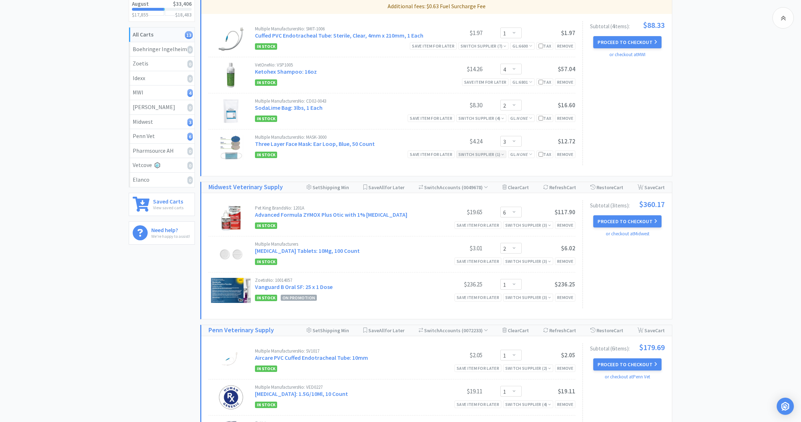
scroll to position [107, 0]
click at [622, 222] on button "Proceed to Checkout" at bounding box center [627, 221] width 68 height 12
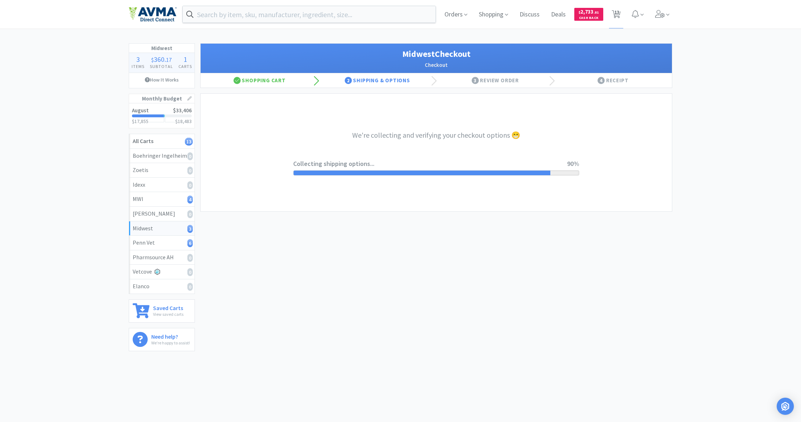
select select "0"
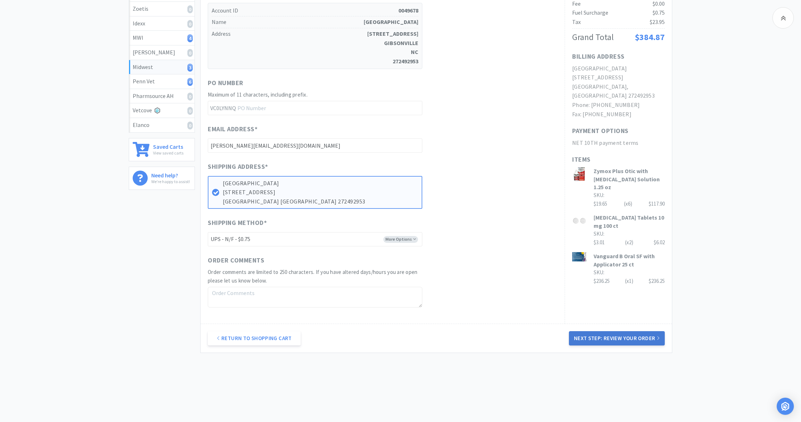
scroll to position [162, 0]
click at [616, 334] on button "Next Step: Review Your Order" at bounding box center [617, 338] width 96 height 14
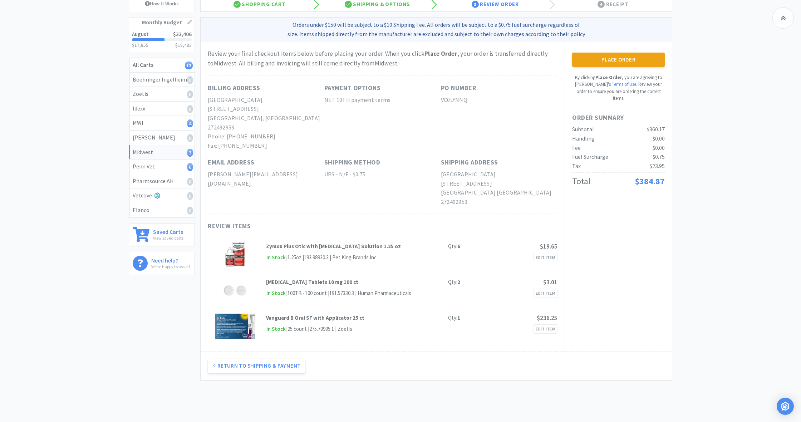
scroll to position [78, 0]
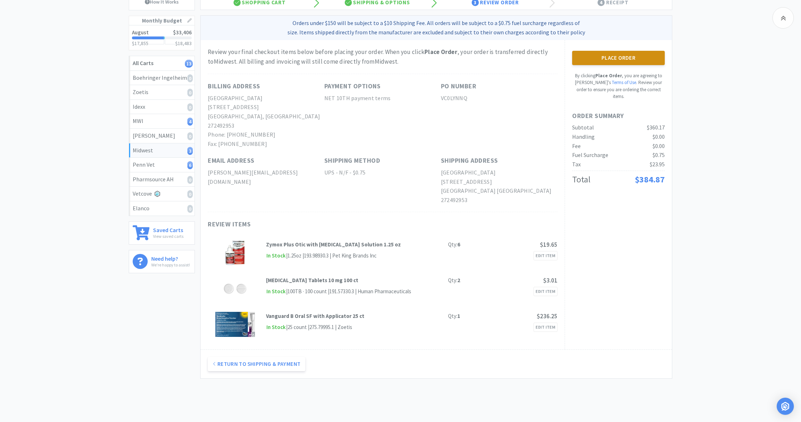
click at [615, 58] on button "Place Order" at bounding box center [618, 58] width 93 height 14
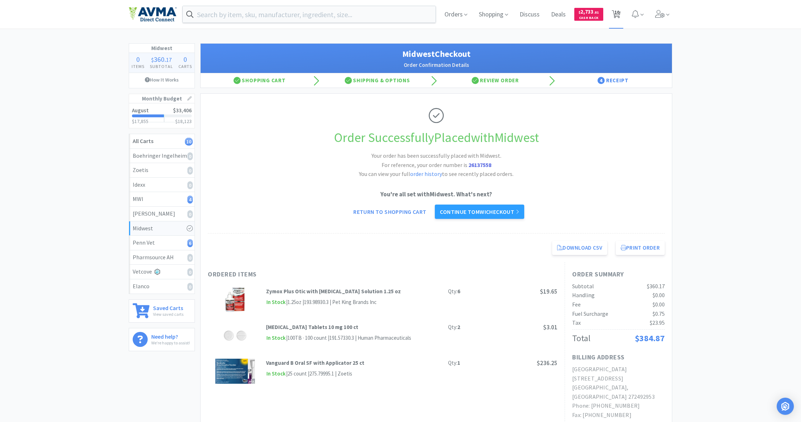
click at [620, 15] on icon at bounding box center [616, 14] width 9 height 8
select select "1"
select select "4"
select select "2"
select select "3"
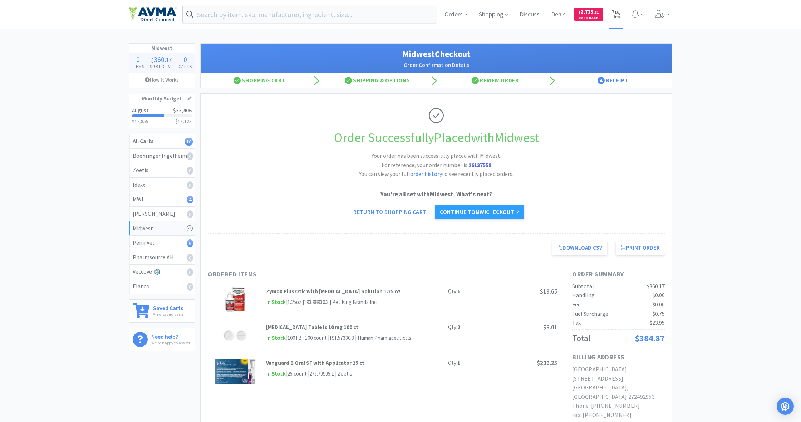
select select "1"
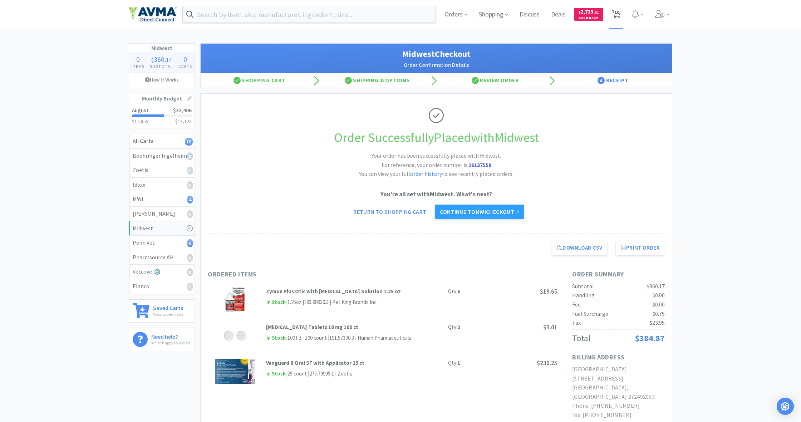
select select "1"
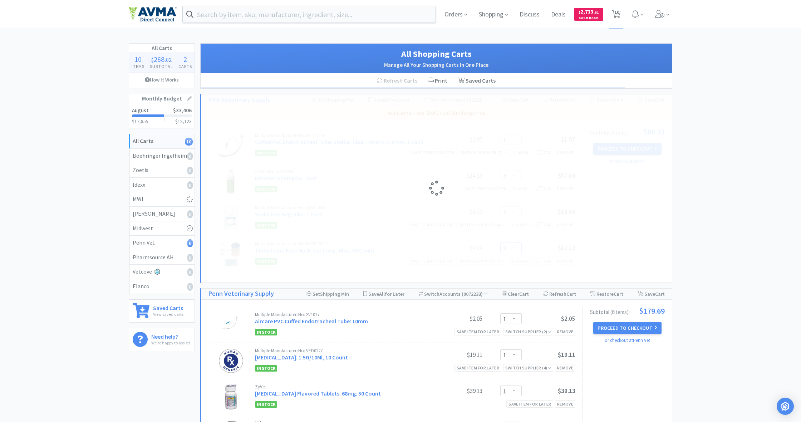
select select "4"
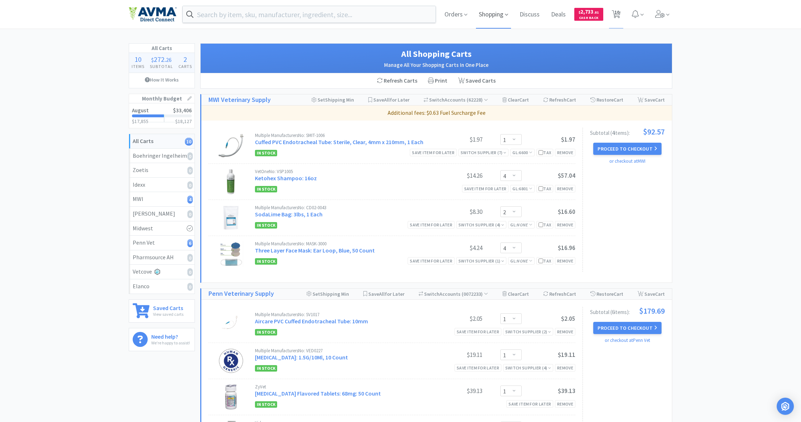
click at [494, 16] on span "Shopping" at bounding box center [493, 14] width 35 height 29
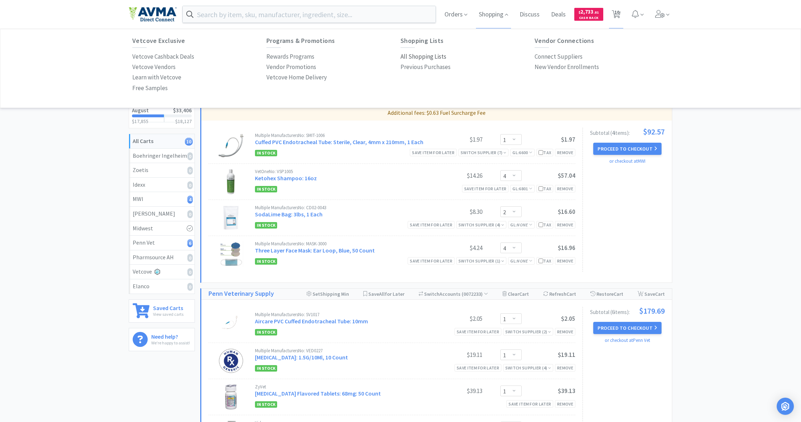
click at [419, 56] on p "All Shopping Lists" at bounding box center [423, 57] width 46 height 10
select select "1"
select select "4"
select select "2"
select select "4"
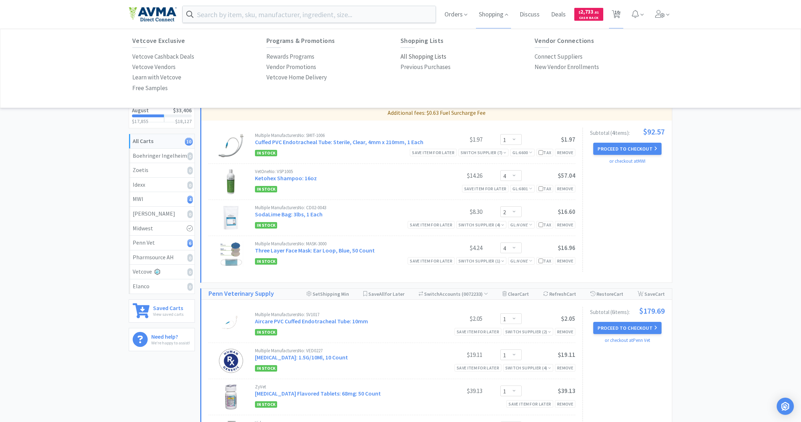
select select "1"
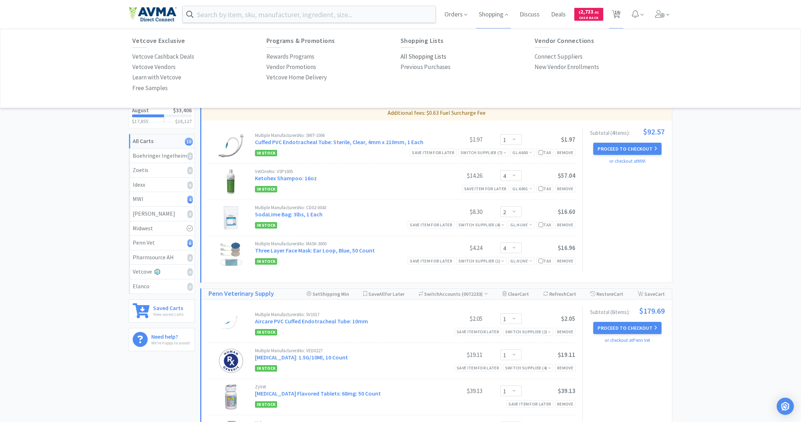
select select "1"
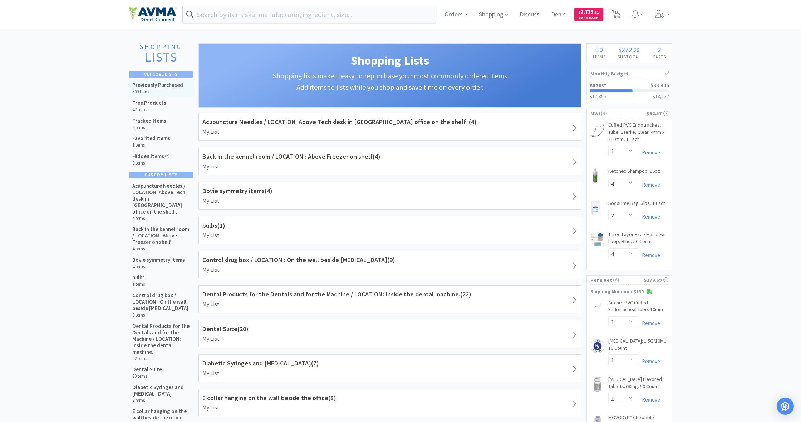
click at [161, 85] on h5 "Previously Purchased" at bounding box center [157, 85] width 51 height 6
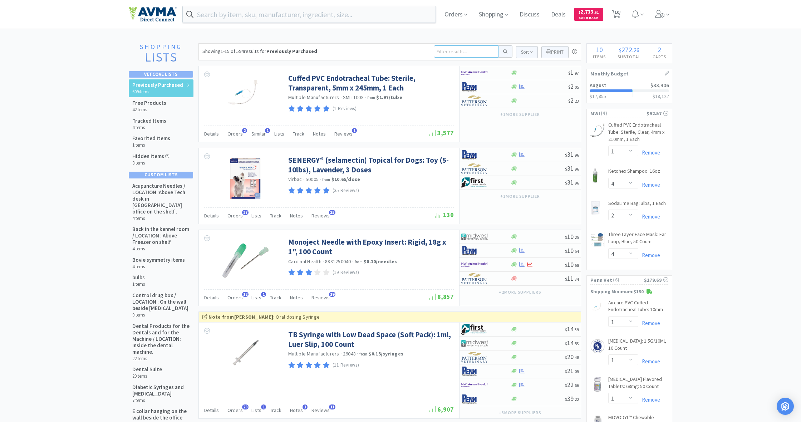
click at [444, 54] on input at bounding box center [466, 51] width 65 height 12
type input "iverh"
click at [504, 51] on button at bounding box center [505, 51] width 14 height 12
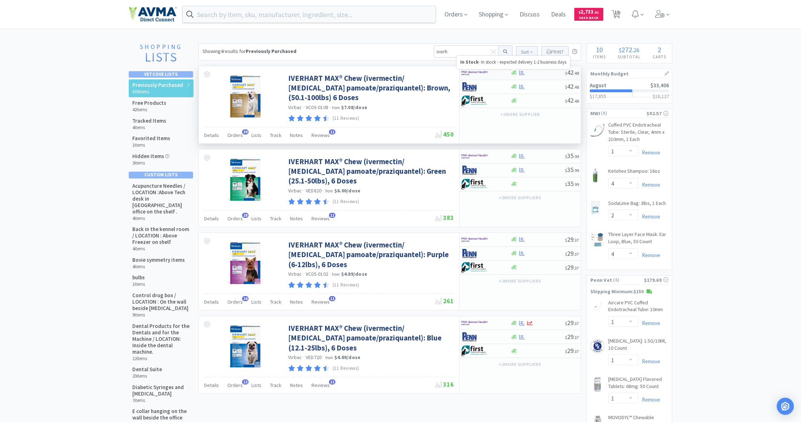
click at [513, 75] on icon at bounding box center [513, 72] width 5 height 5
select select "1"
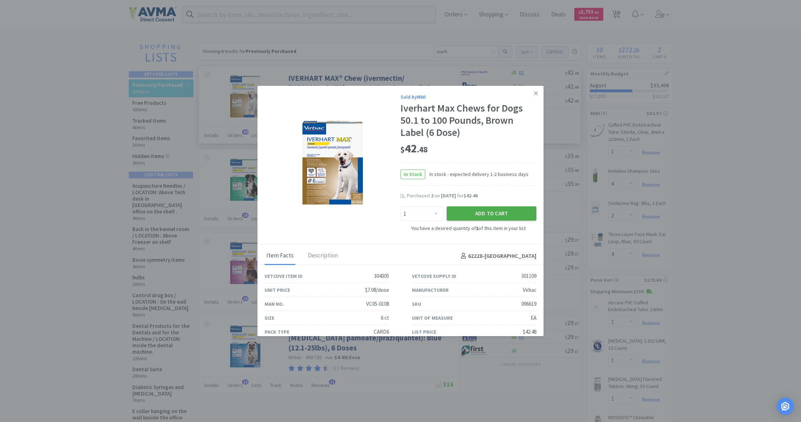
click at [508, 211] on button "Add to Cart" at bounding box center [492, 213] width 90 height 14
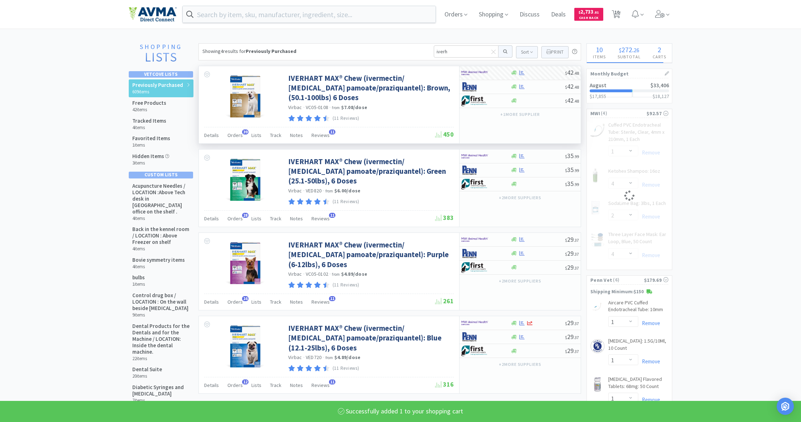
select select "1"
select select "4"
select select "2"
select select "4"
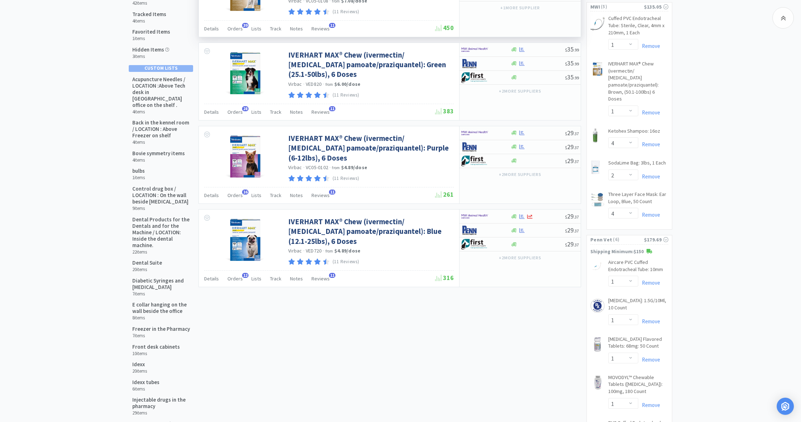
scroll to position [107, 0]
select select "3"
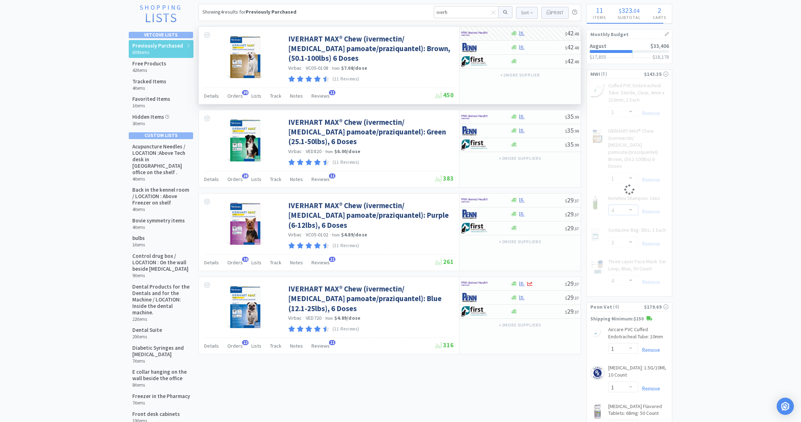
scroll to position [38, 0]
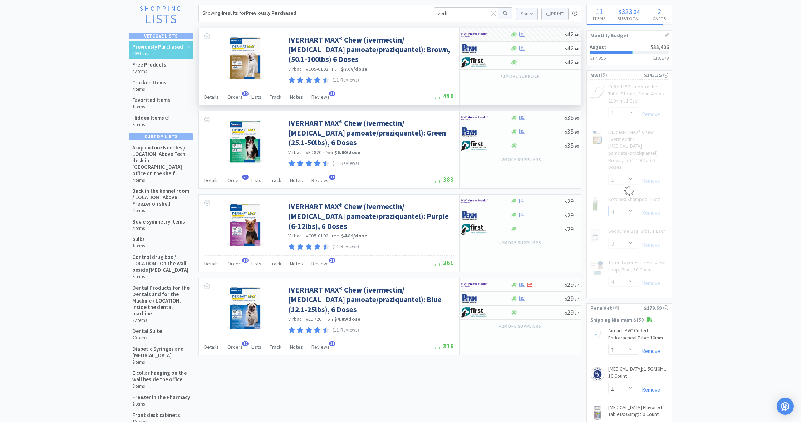
select select "5"
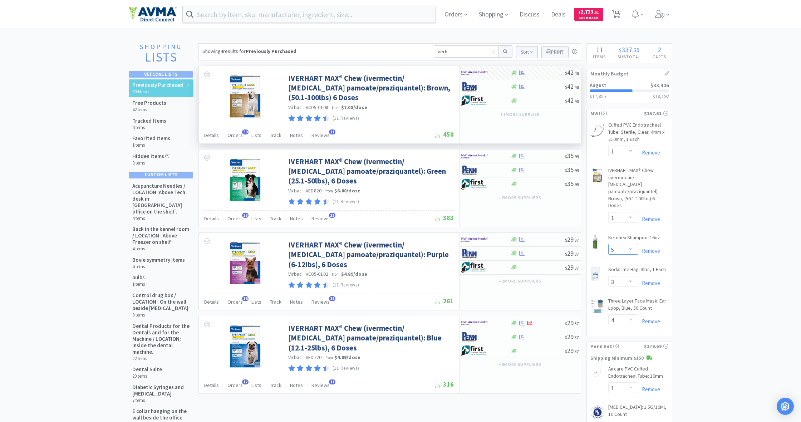
scroll to position [0, 0]
click at [615, 17] on span "11" at bounding box center [616, 12] width 5 height 29
select select "1"
select select "5"
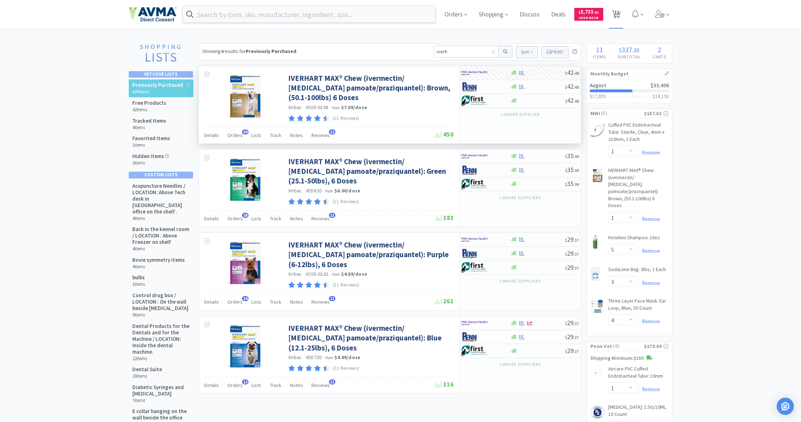
select select "3"
select select "4"
select select "1"
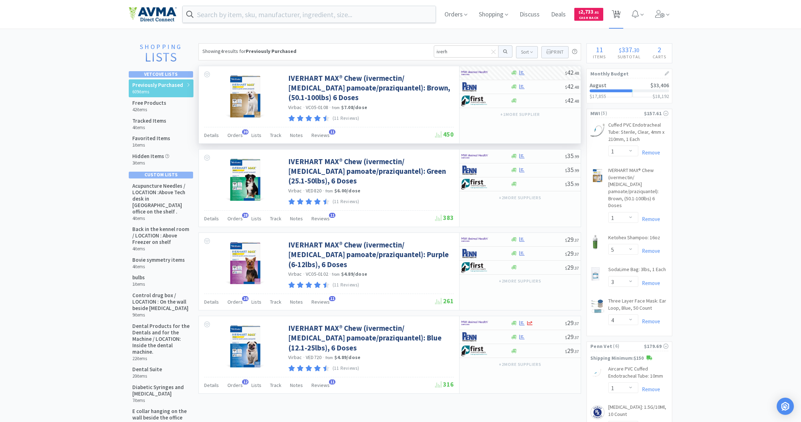
select select "1"
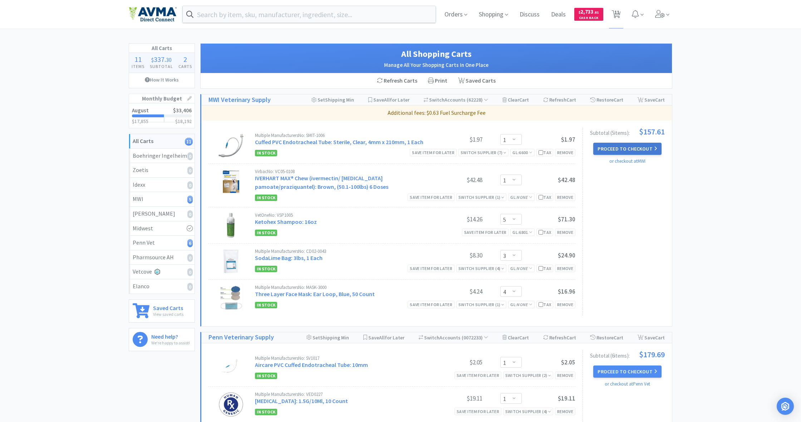
click at [628, 147] on button "Proceed to Checkout" at bounding box center [627, 149] width 68 height 12
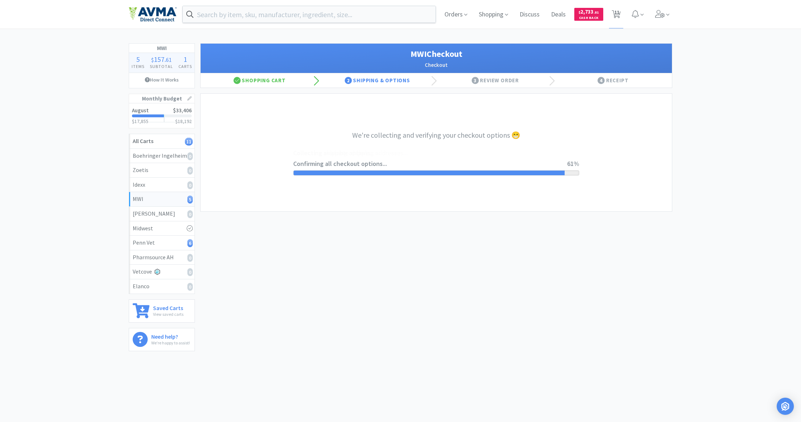
select select "STD_"
select select "FX9"
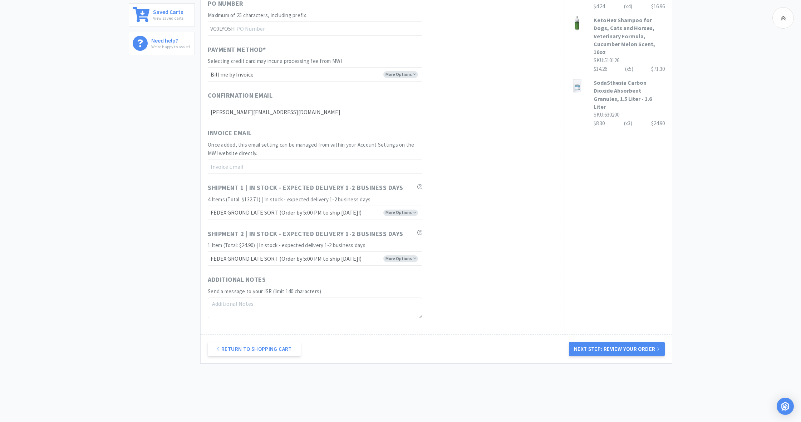
scroll to position [297, 0]
click at [628, 343] on button "Next Step: Review Your Order" at bounding box center [617, 348] width 96 height 14
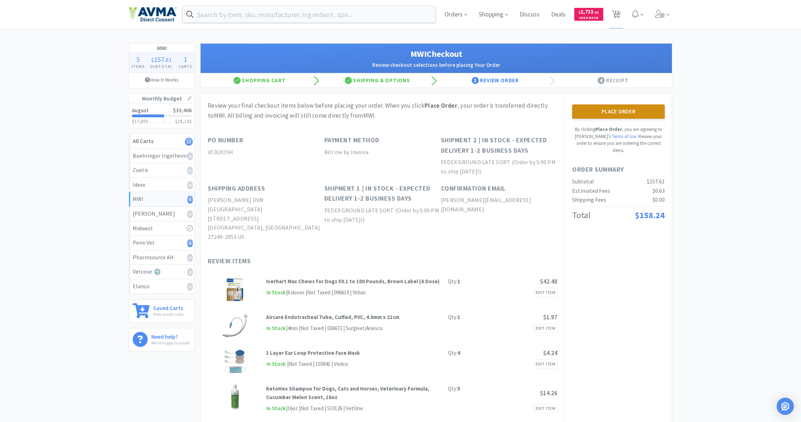
click at [626, 113] on button "Place Order" at bounding box center [618, 111] width 93 height 14
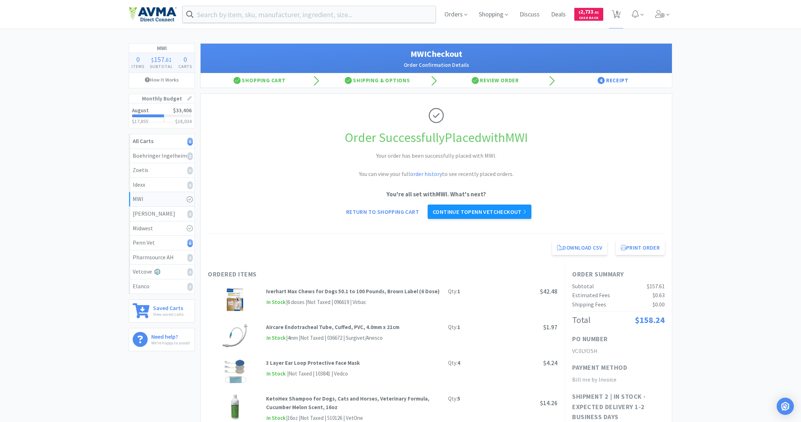
click at [487, 208] on link "Continue to Penn Vet checkout" at bounding box center [480, 212] width 104 height 14
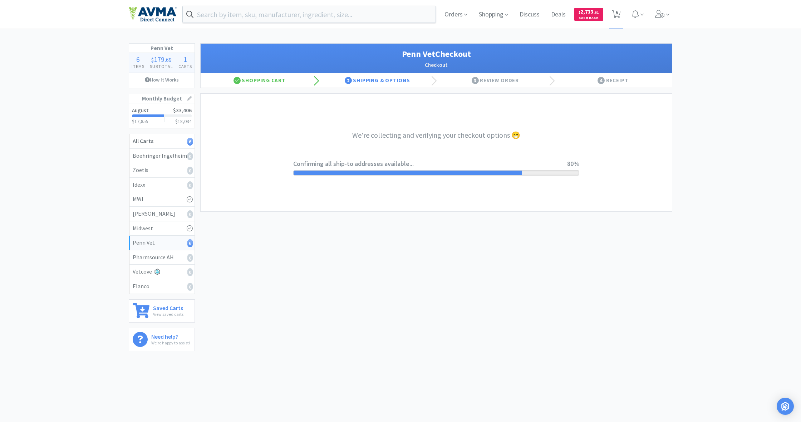
select select "terms"
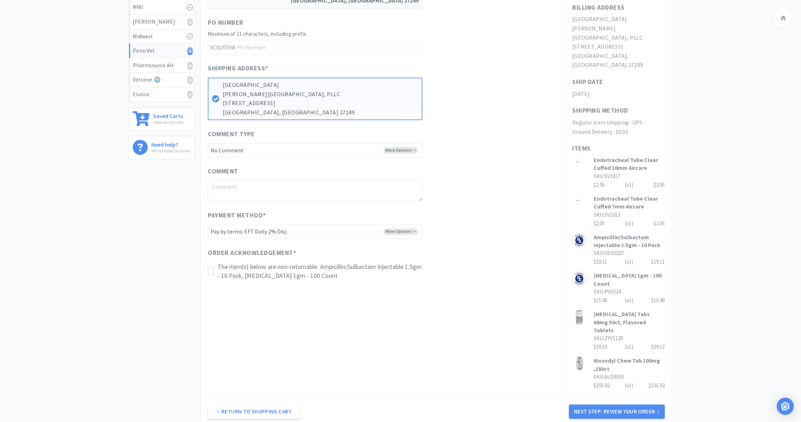
scroll to position [194, 0]
click at [620, 403] on button "Next Step: Review Your Order" at bounding box center [617, 410] width 96 height 14
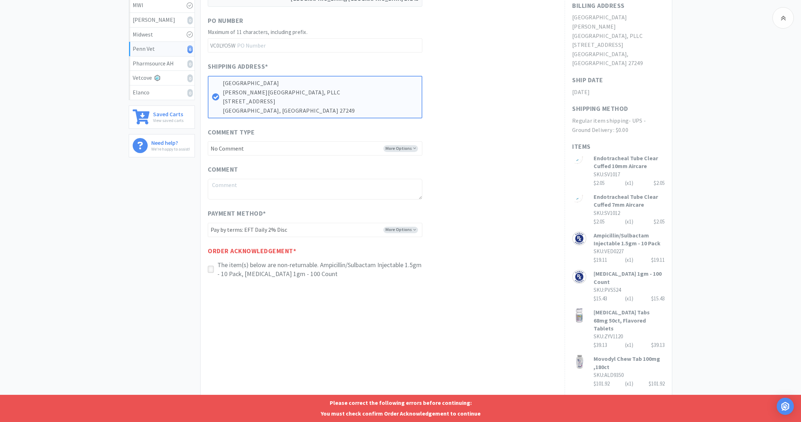
click at [211, 267] on icon at bounding box center [210, 269] width 5 height 5
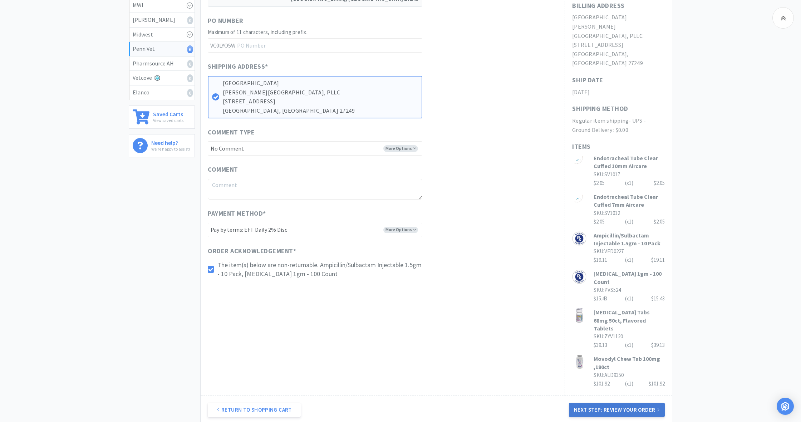
click at [628, 403] on button "Next Step: Review Your Order" at bounding box center [617, 410] width 96 height 14
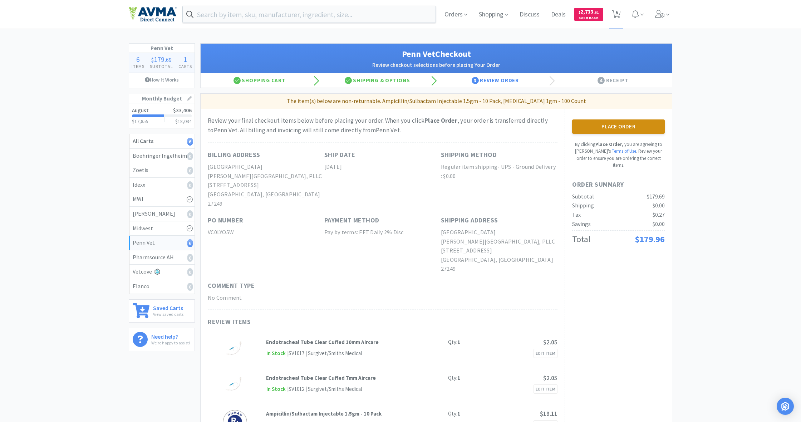
click at [615, 126] on button "Place Order" at bounding box center [618, 126] width 93 height 14
